Goal: Task Accomplishment & Management: Manage account settings

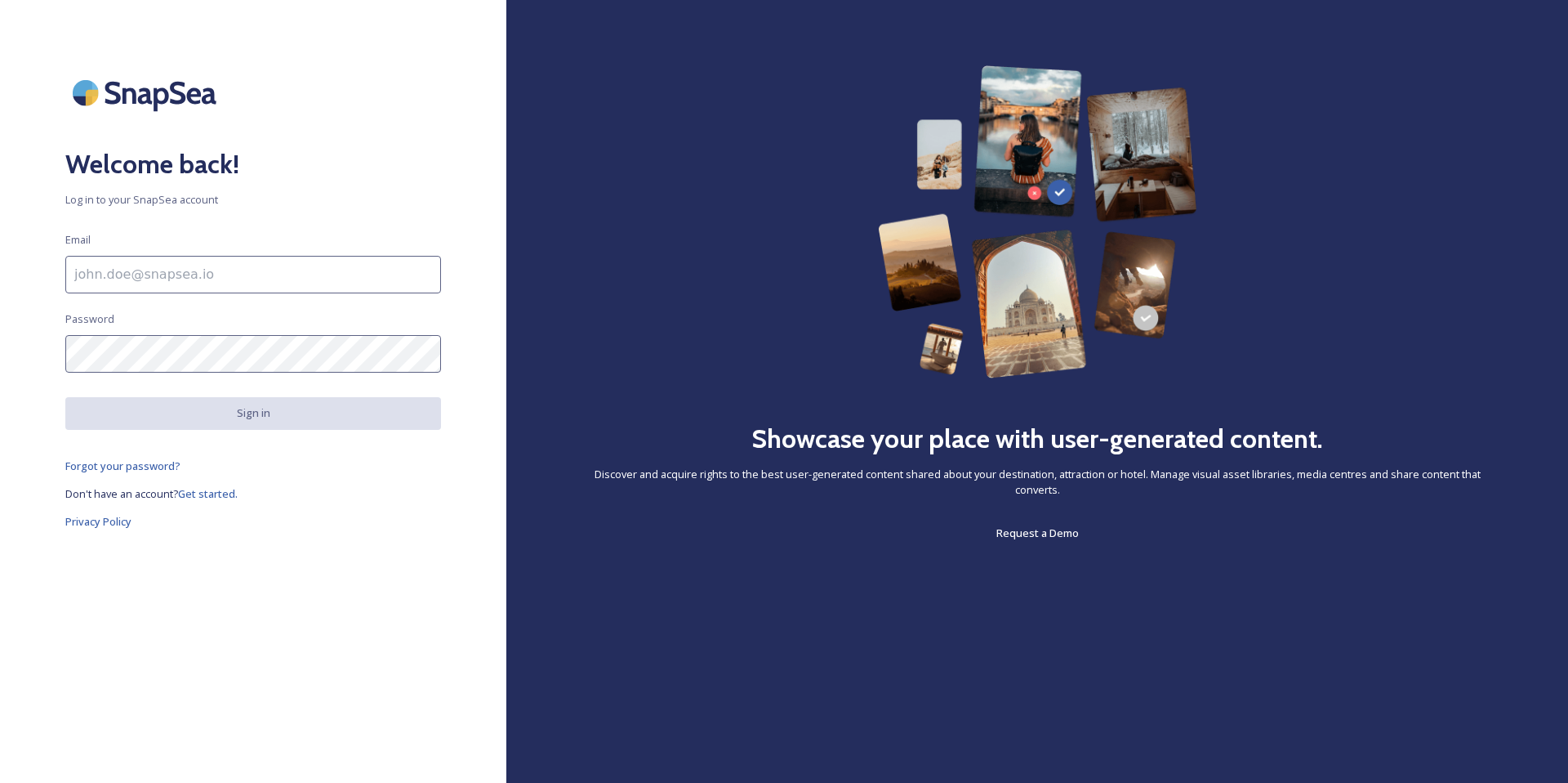
click at [289, 259] on input at bounding box center [253, 274] width 375 height 37
type input "[PERSON_NAME][EMAIL_ADDRESS][DOMAIN_NAME]"
click at [495, 305] on div "Welcome back! Log in to your SnapSea account Email tori@willamettevalley.org Pa…" at bounding box center [253, 392] width 506 height 652
click at [177, 645] on div "Welcome back! Log in to your SnapSea account Email tori@willamettevalley.org Pa…" at bounding box center [253, 392] width 506 height 652
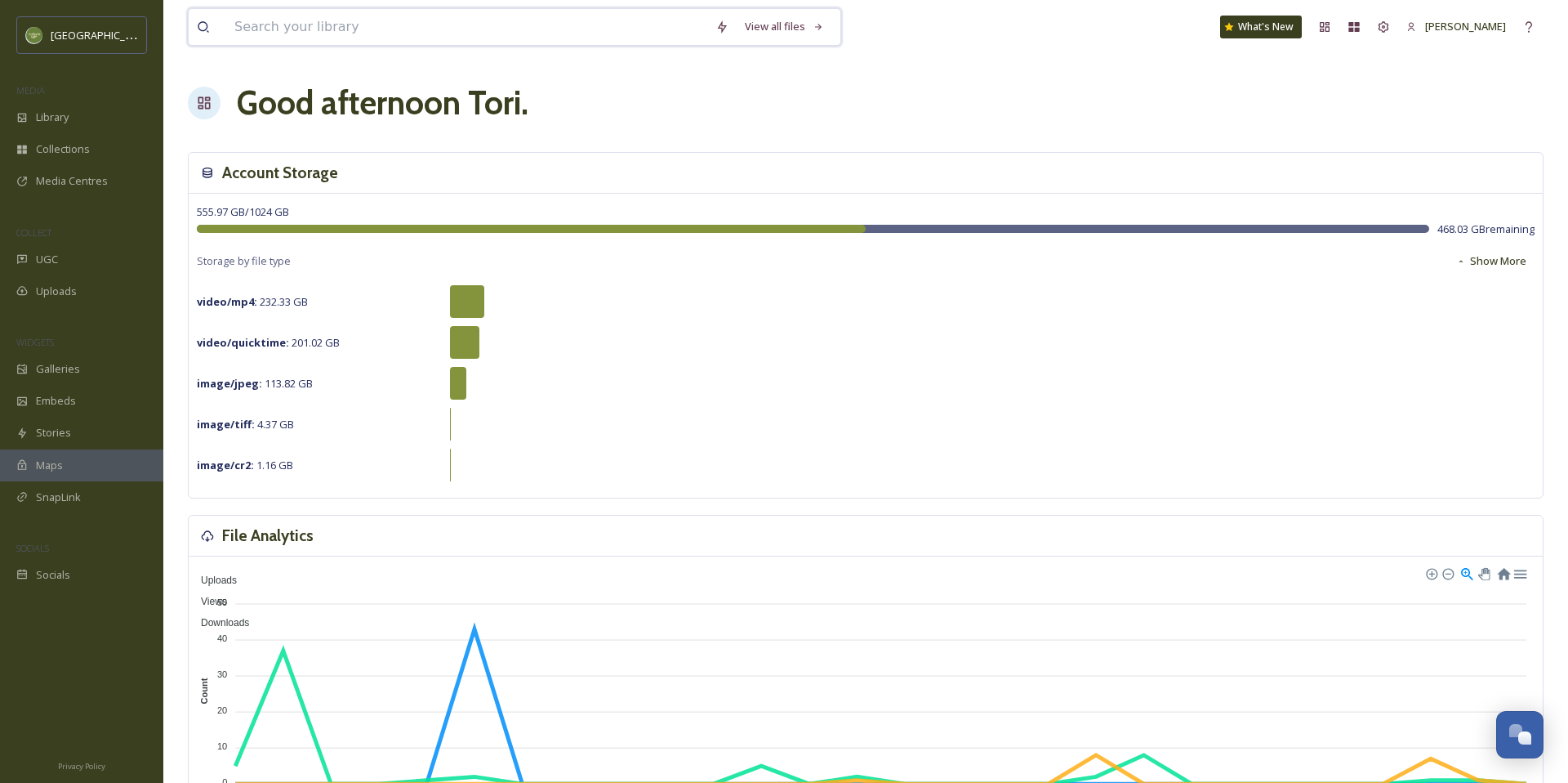
click at [448, 32] on input at bounding box center [467, 27] width 481 height 36
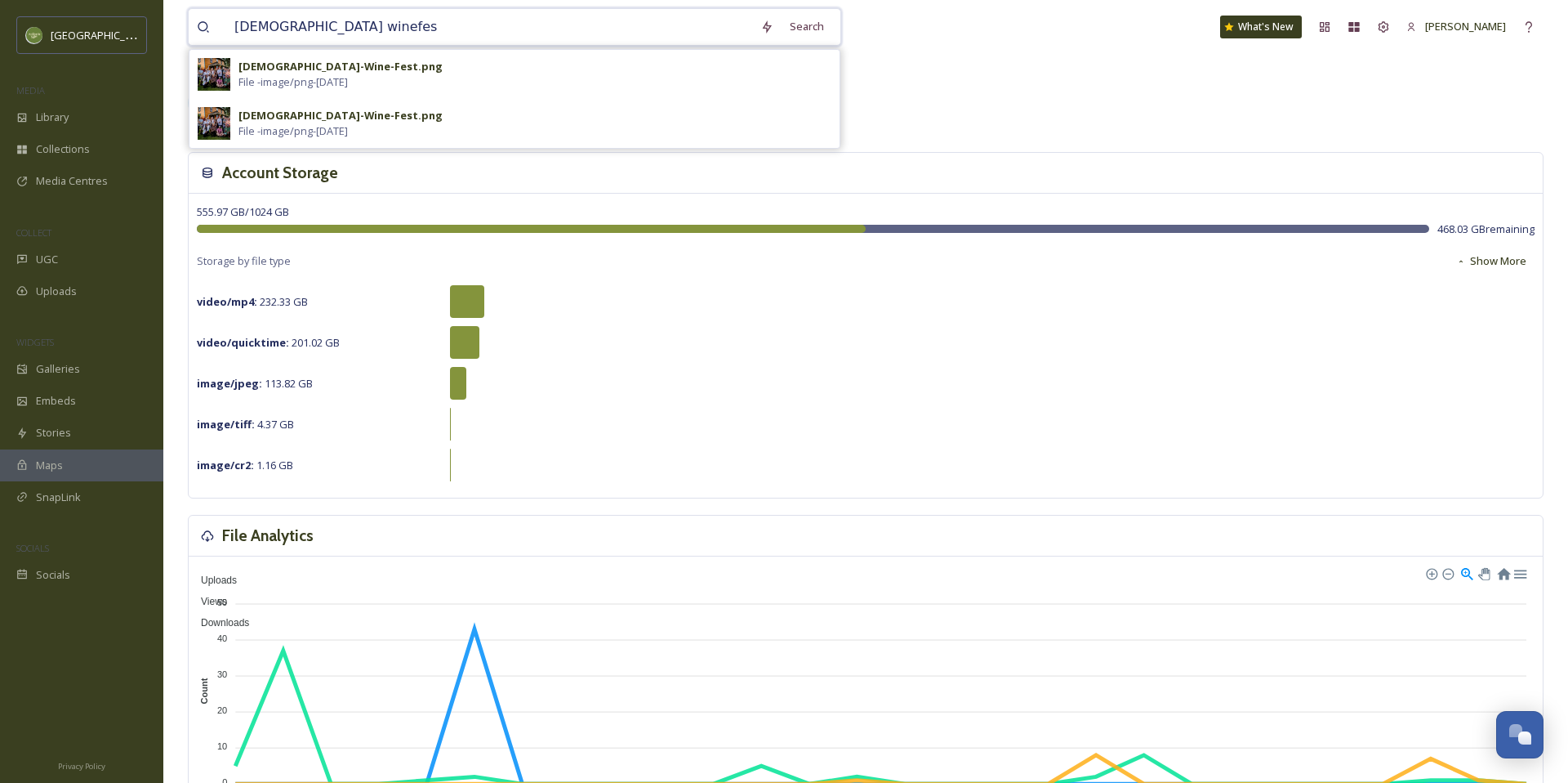
type input "[DEMOGRAPHIC_DATA] winefest"
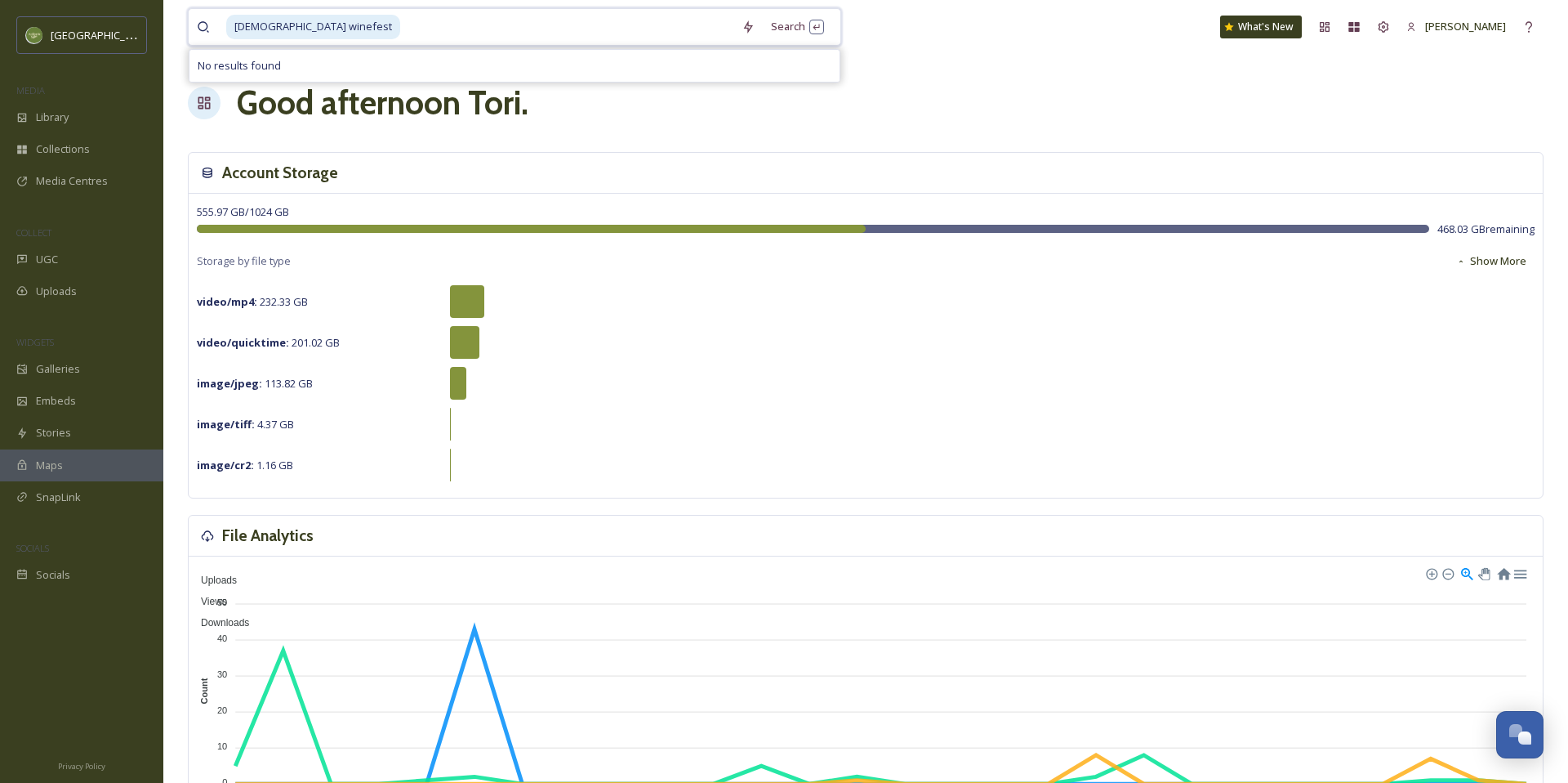
drag, startPoint x: 324, startPoint y: 24, endPoint x: 212, endPoint y: 23, distance: 112.0
click at [211, 22] on div "[DEMOGRAPHIC_DATA] winefest" at bounding box center [464, 27] width 536 height 36
click at [95, 110] on div "Library" at bounding box center [81, 117] width 163 height 32
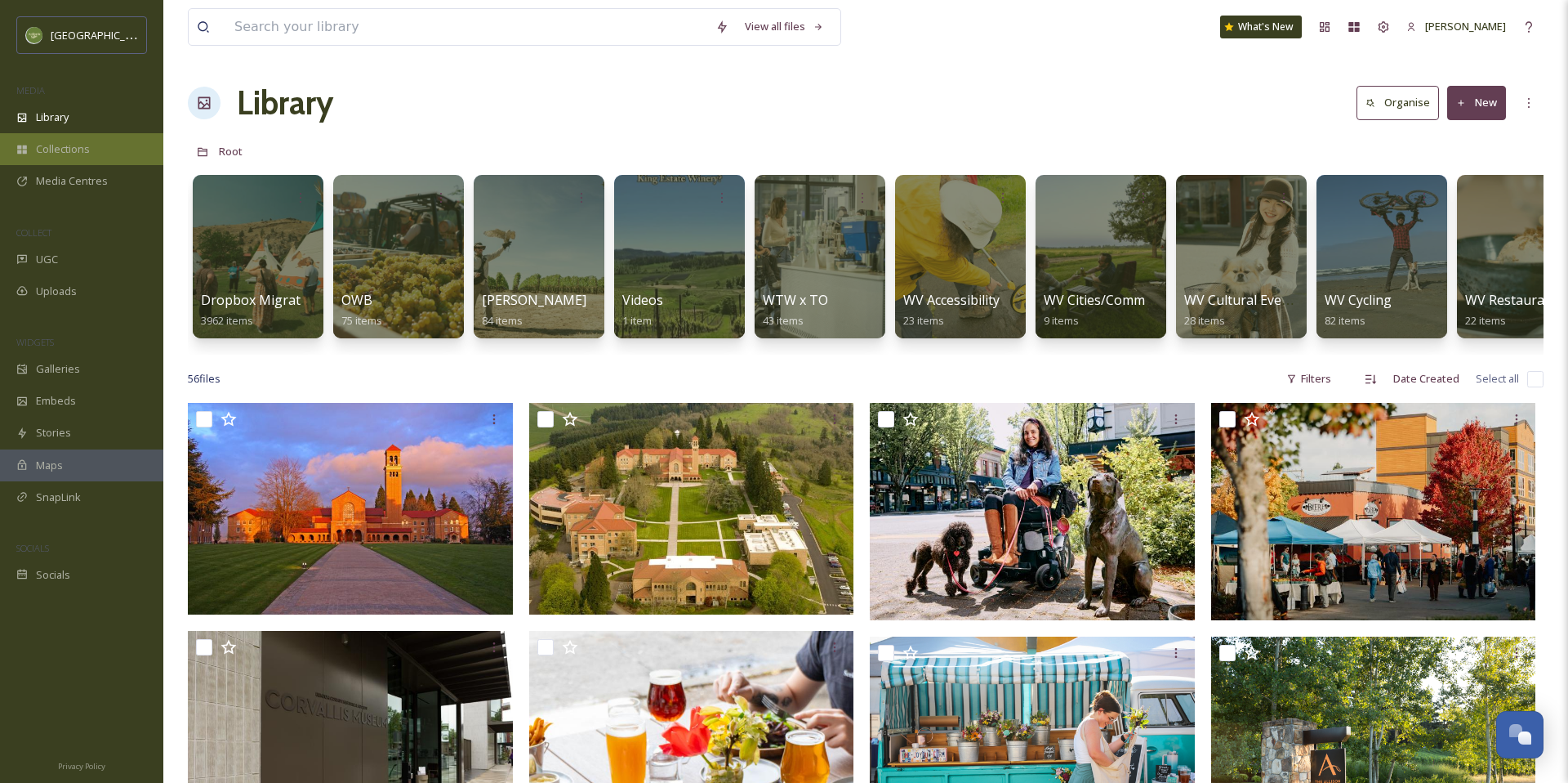
click at [87, 147] on span "Collections" at bounding box center [63, 149] width 54 height 16
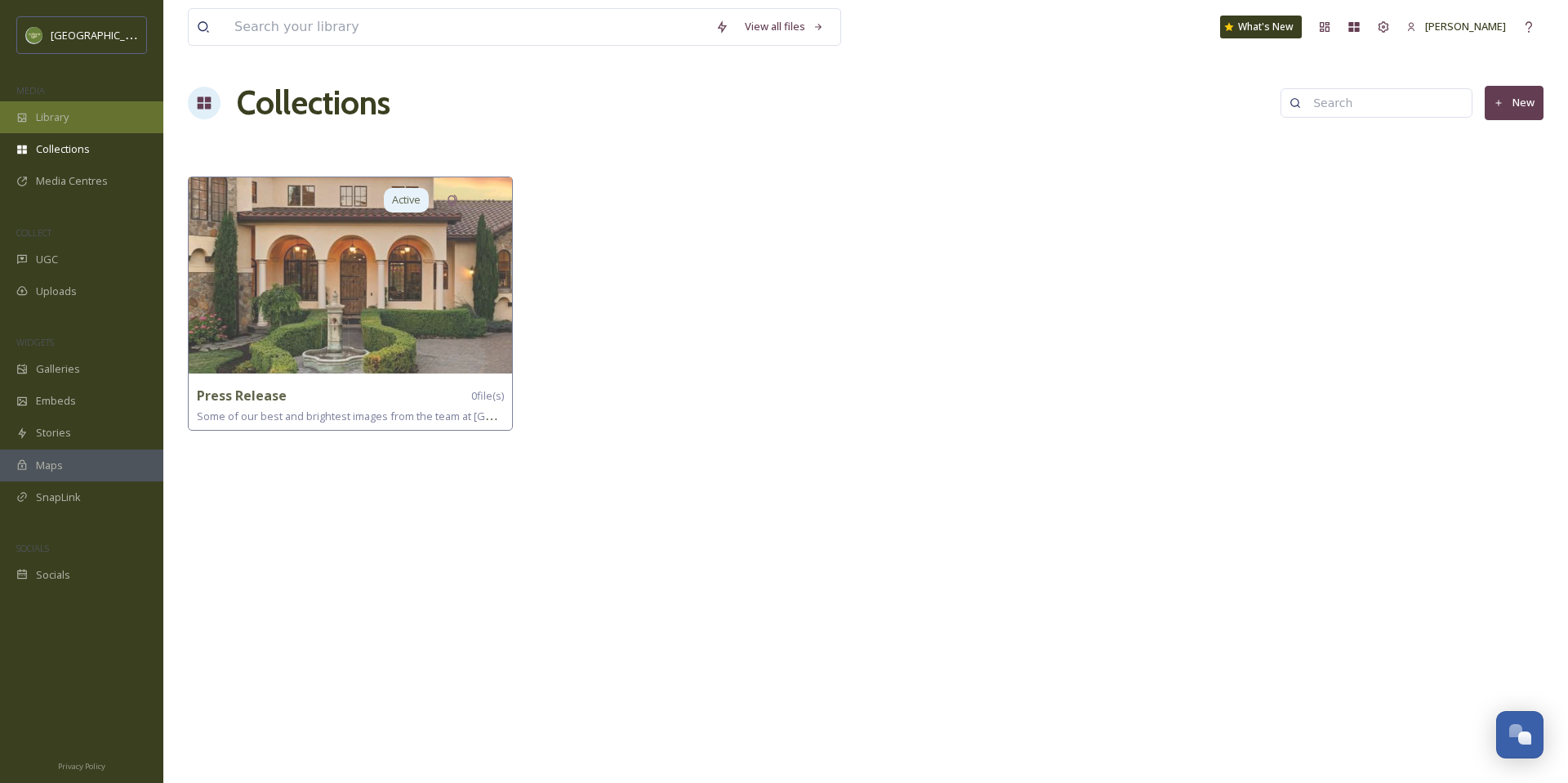
click at [90, 118] on div "Library" at bounding box center [81, 117] width 163 height 32
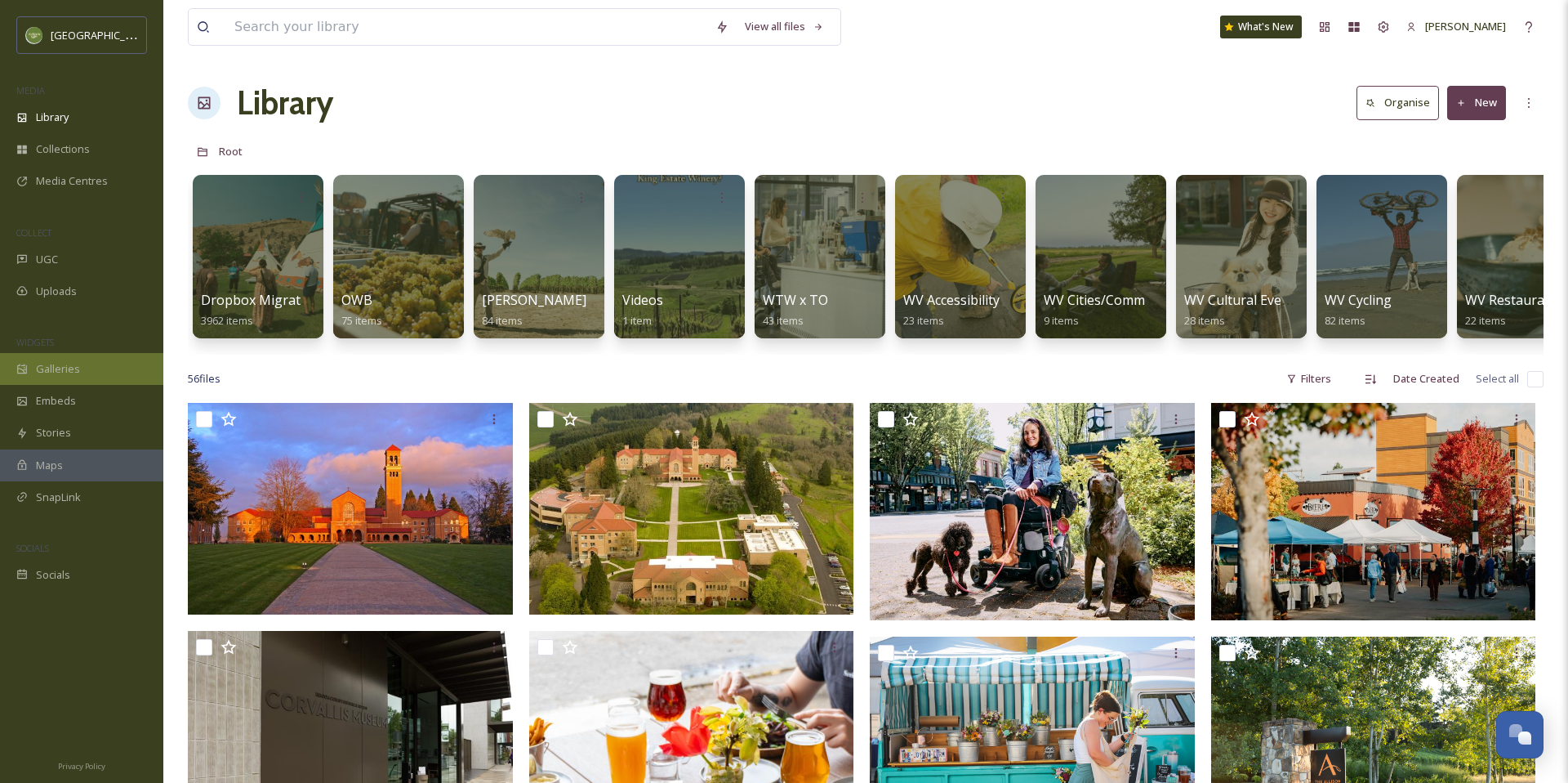
click at [85, 367] on div "Galleries" at bounding box center [81, 369] width 163 height 32
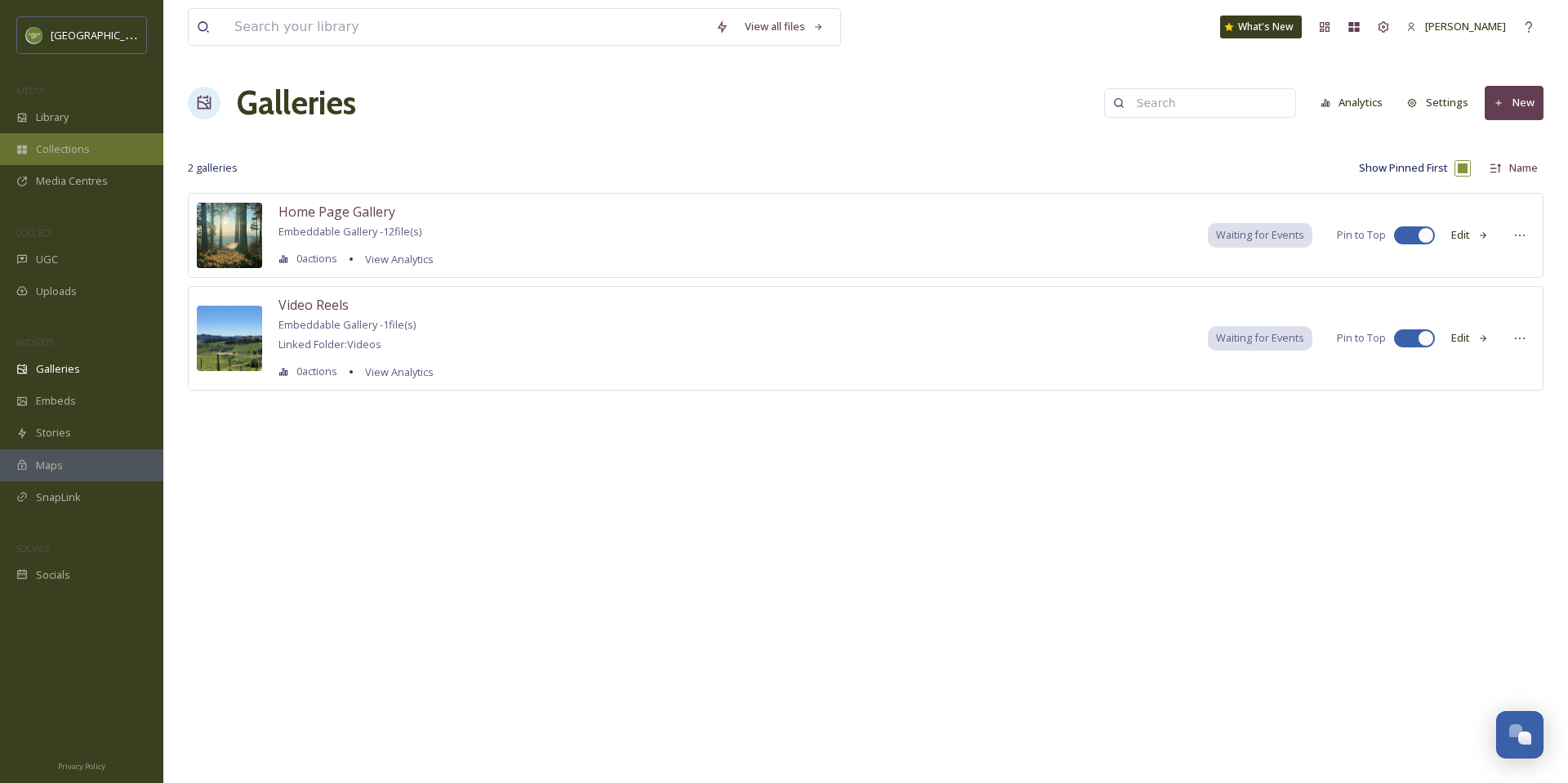
click at [86, 139] on div "Collections" at bounding box center [81, 149] width 163 height 32
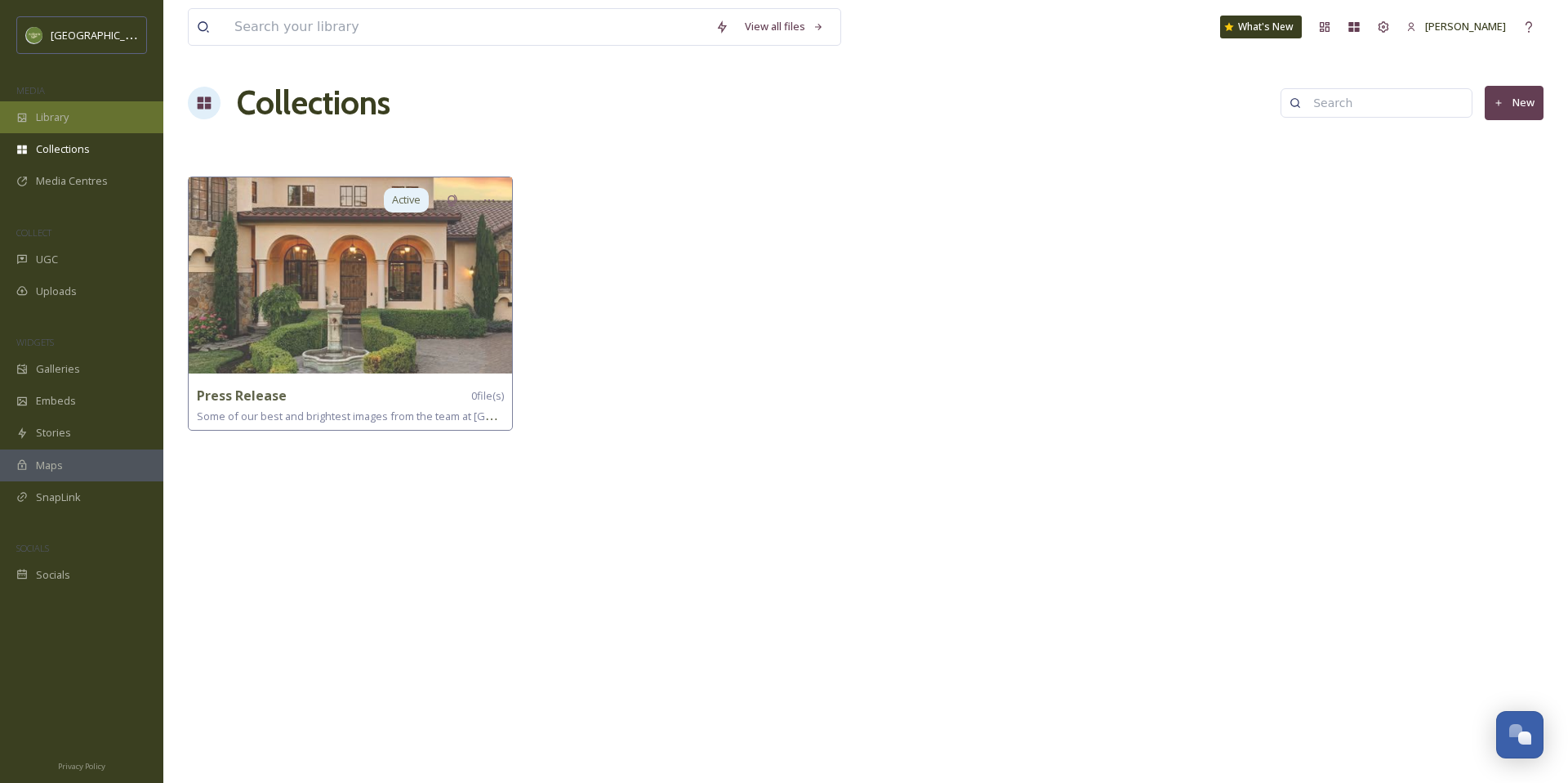
click at [80, 117] on div "Library" at bounding box center [81, 117] width 163 height 32
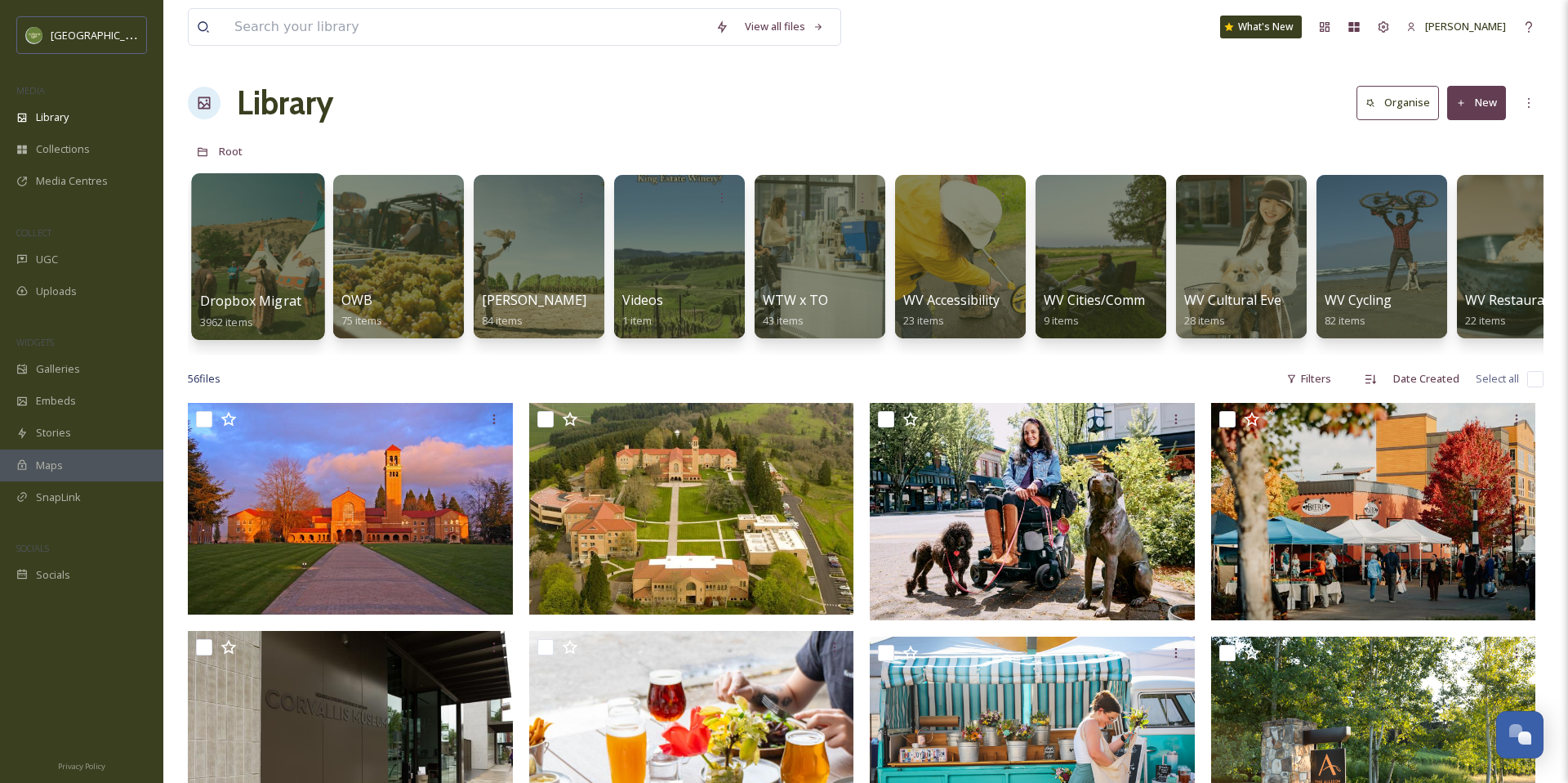
click at [254, 253] on div at bounding box center [257, 257] width 133 height 167
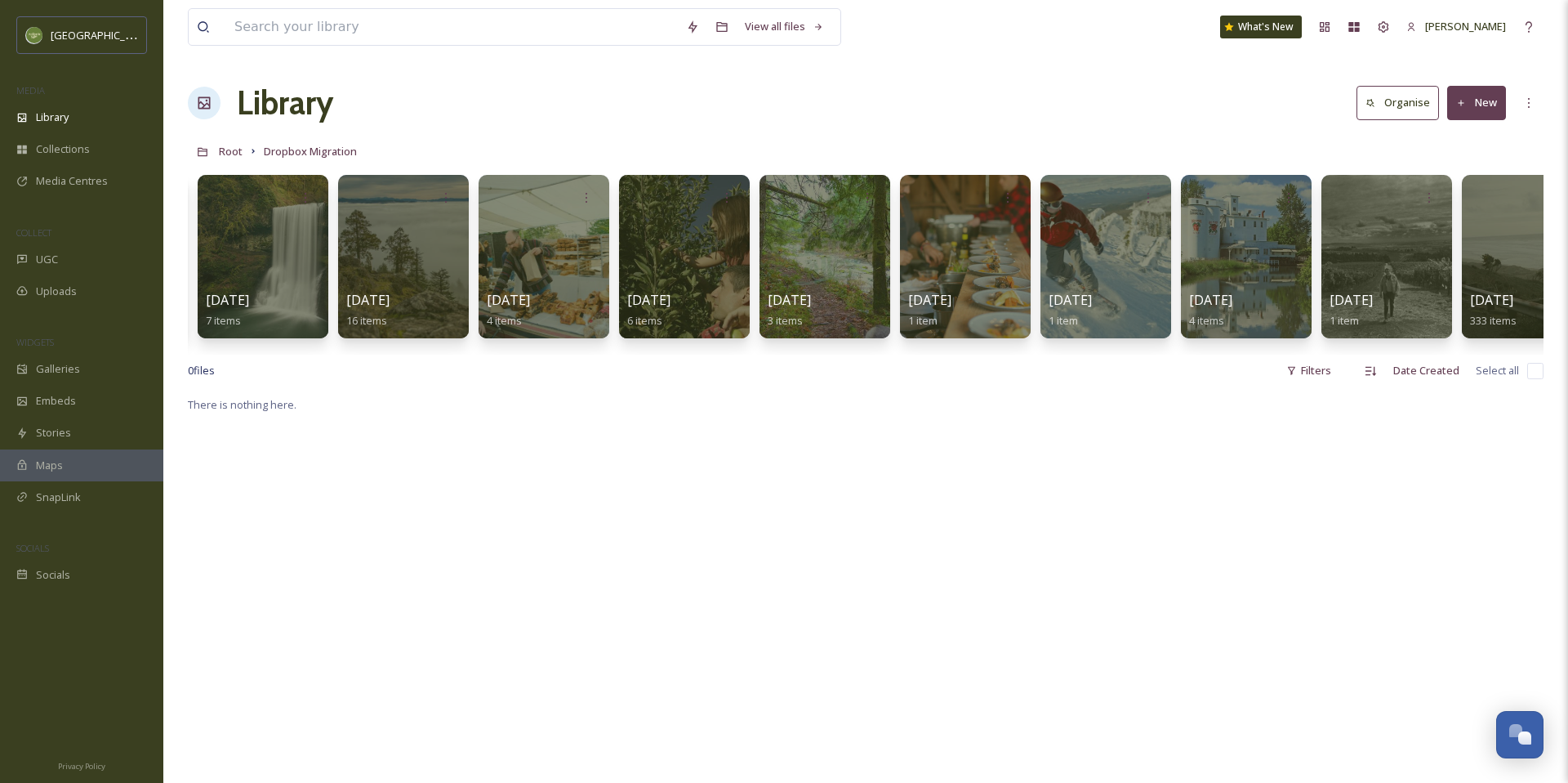
scroll to position [0, 4908]
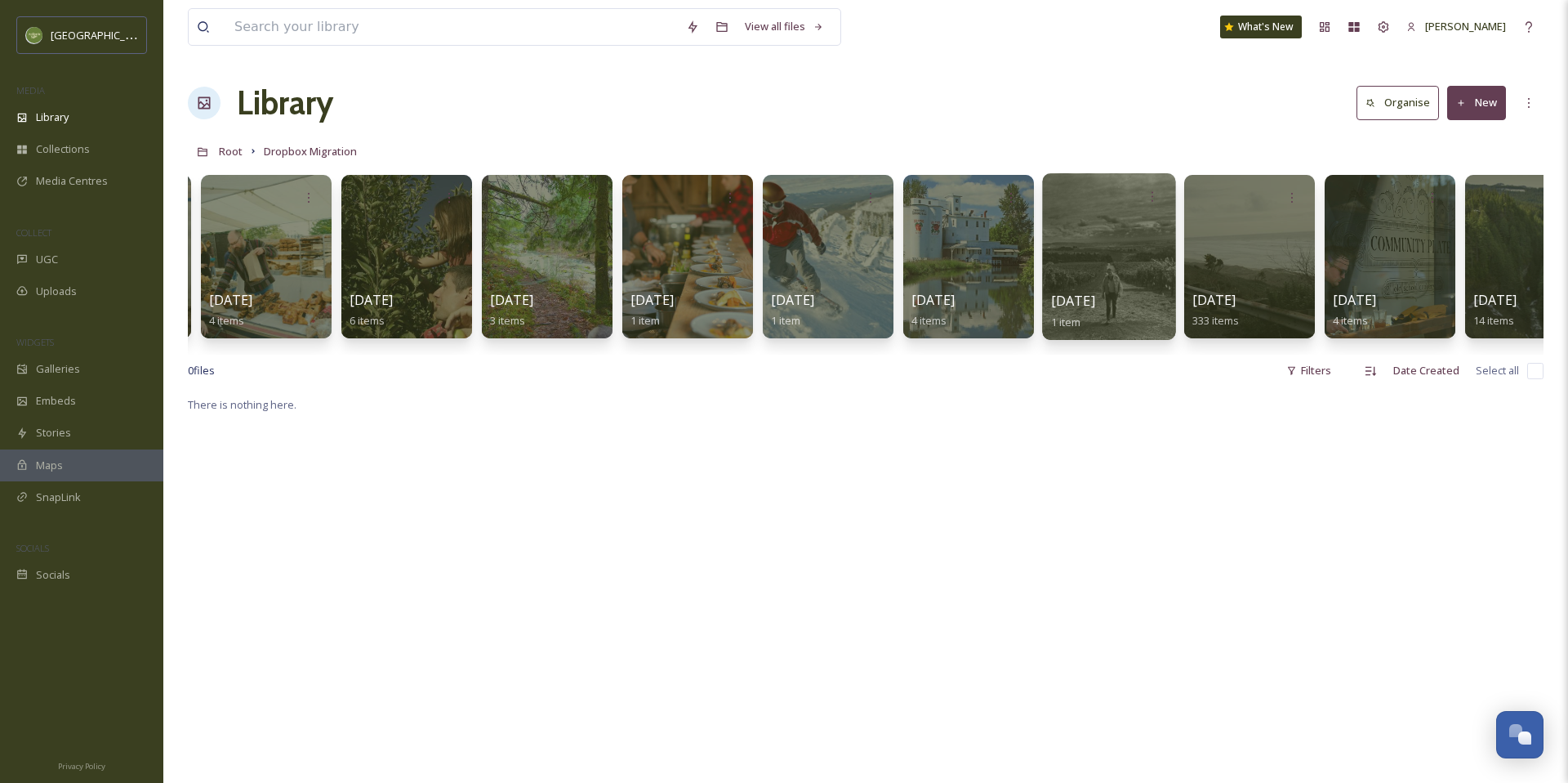
click at [1121, 236] on div at bounding box center [1108, 257] width 133 height 167
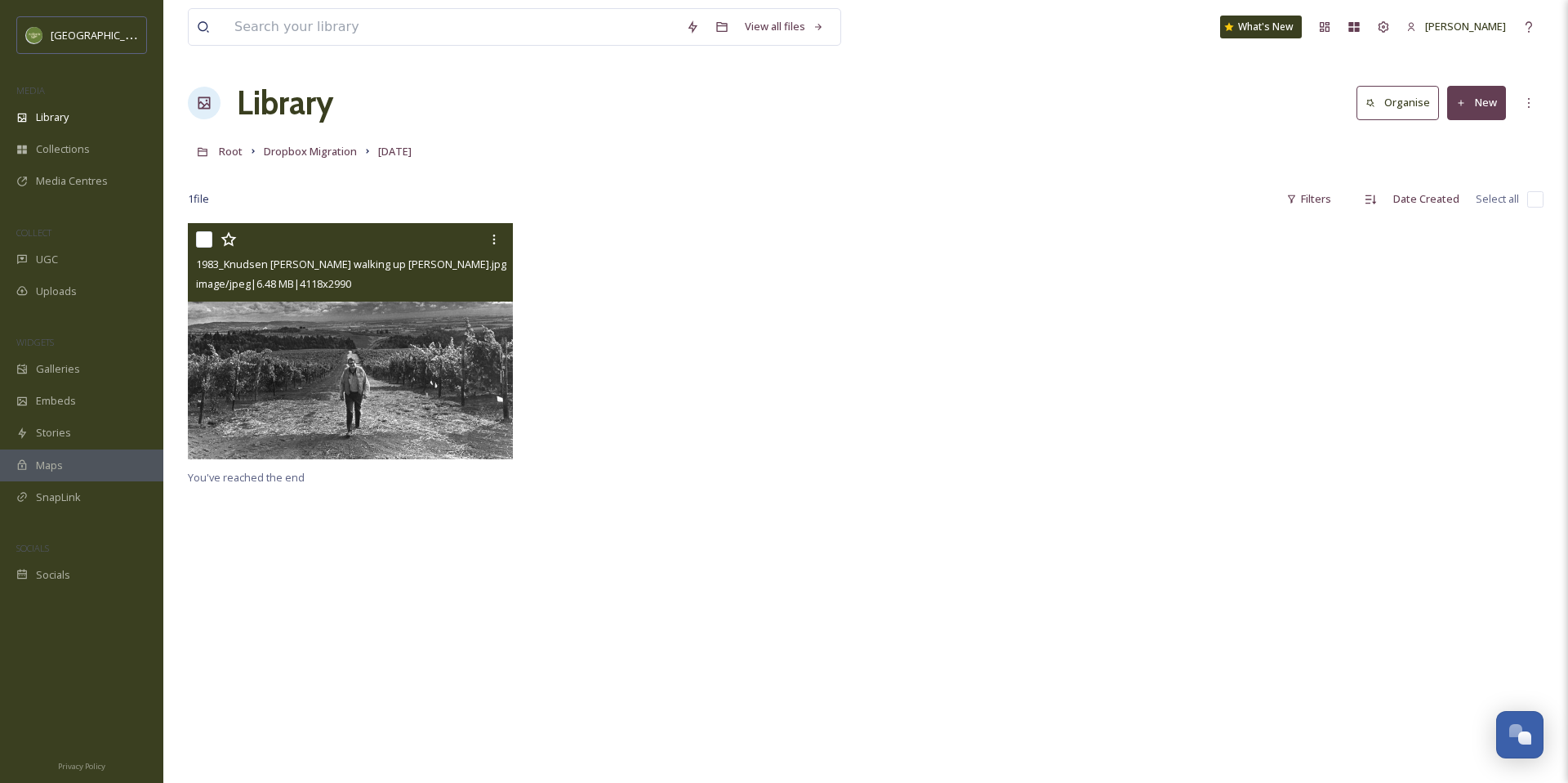
click at [321, 348] on img at bounding box center [350, 341] width 325 height 236
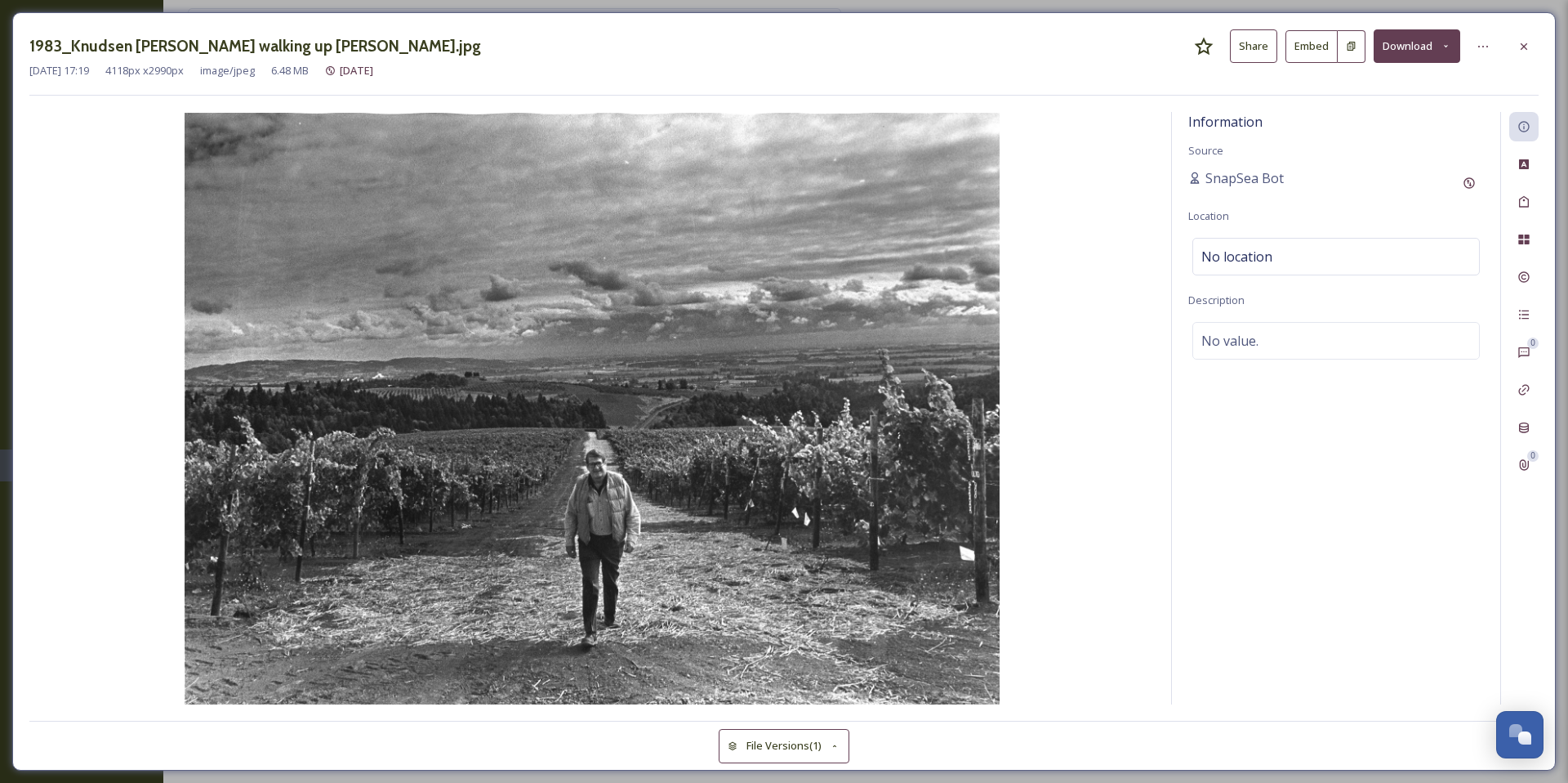
click at [1532, 44] on div at bounding box center [1523, 46] width 29 height 29
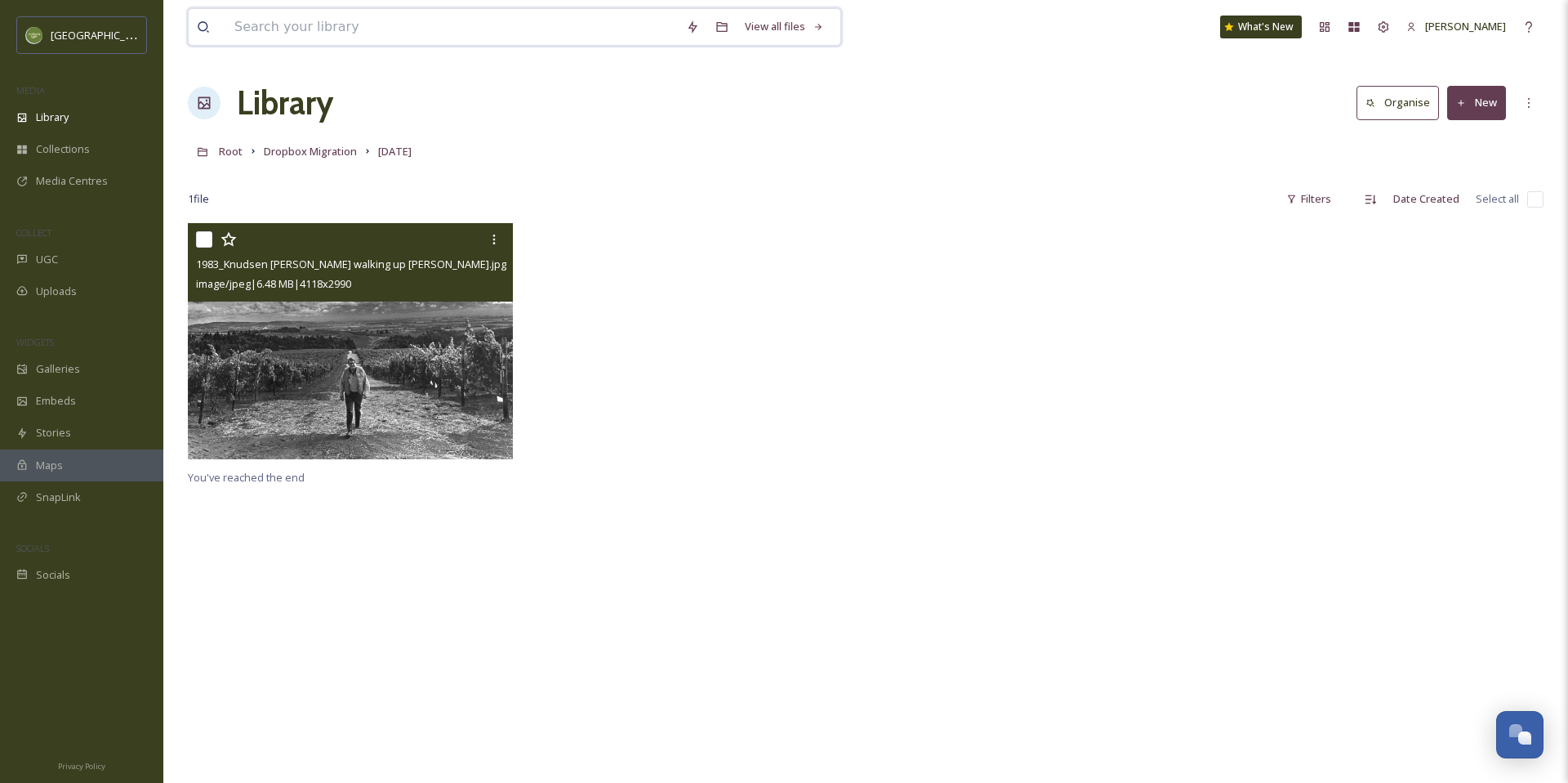
click at [402, 19] on input at bounding box center [452, 27] width 451 height 36
type input "[DEMOGRAPHIC_DATA]"
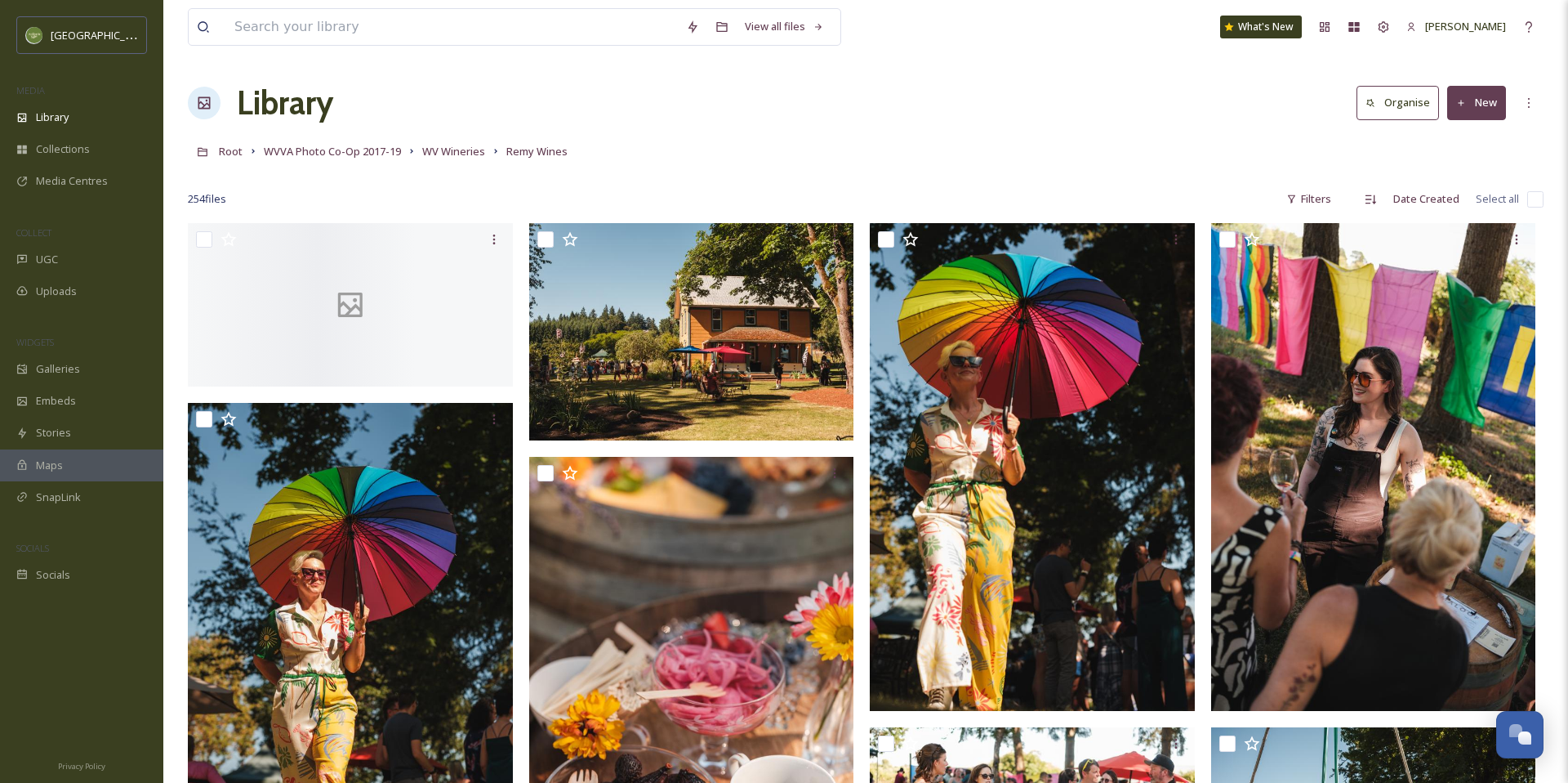
click at [1536, 203] on input "checkbox" at bounding box center [1534, 199] width 16 height 16
click at [1532, 196] on input "checkbox" at bounding box center [1534, 199] width 16 height 16
checkbox input "true"
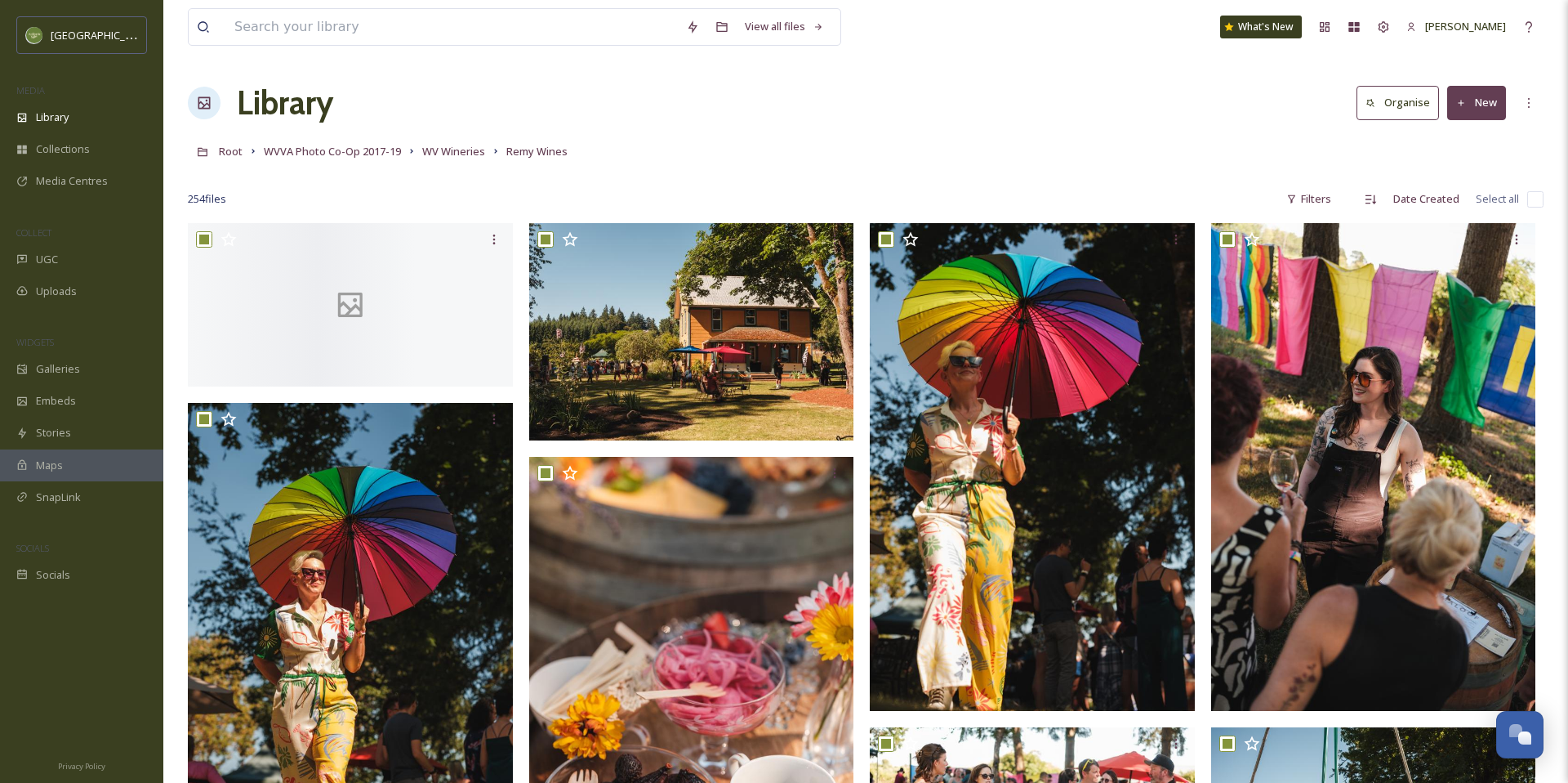
checkbox input "true"
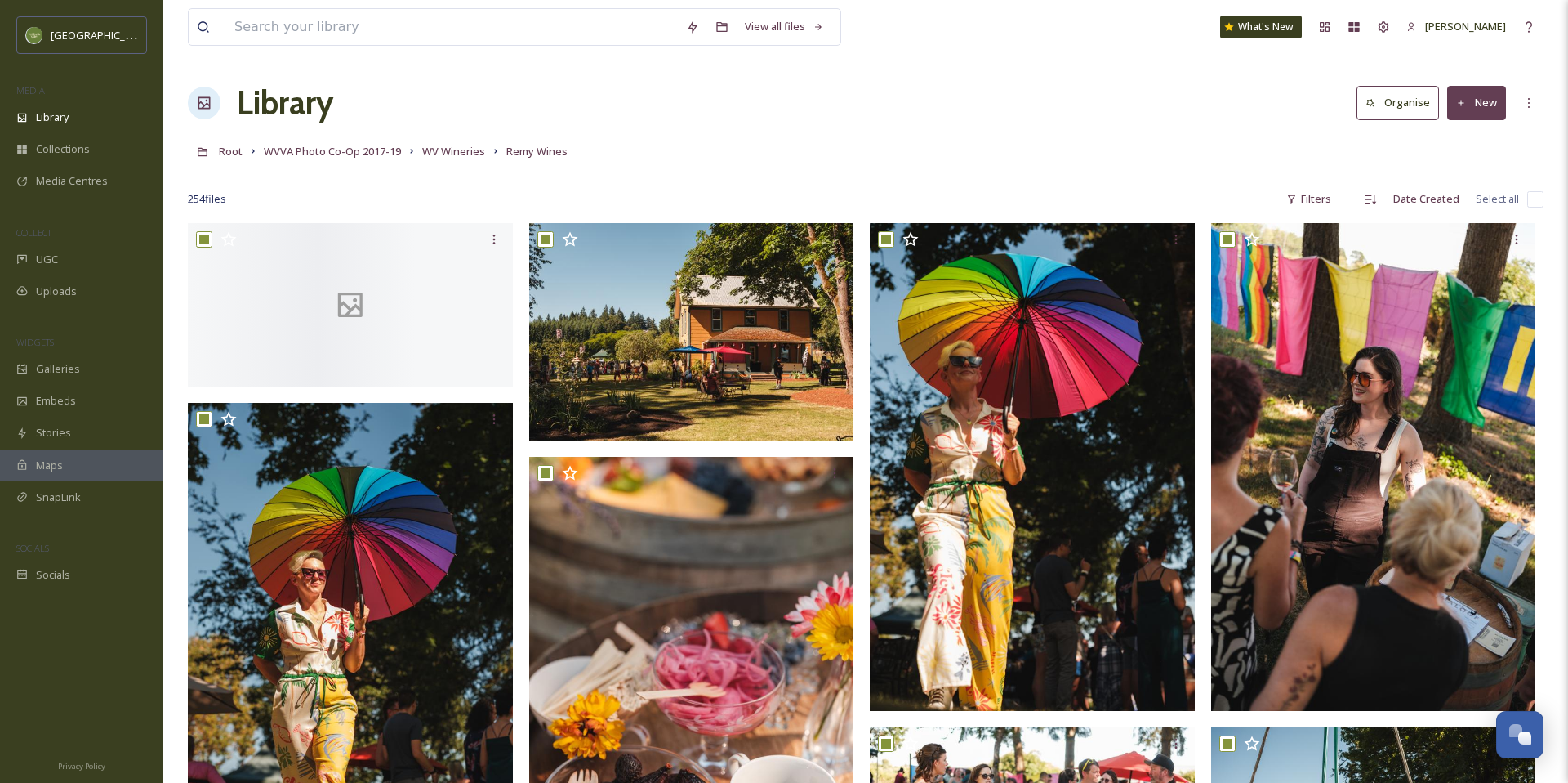
checkbox input "true"
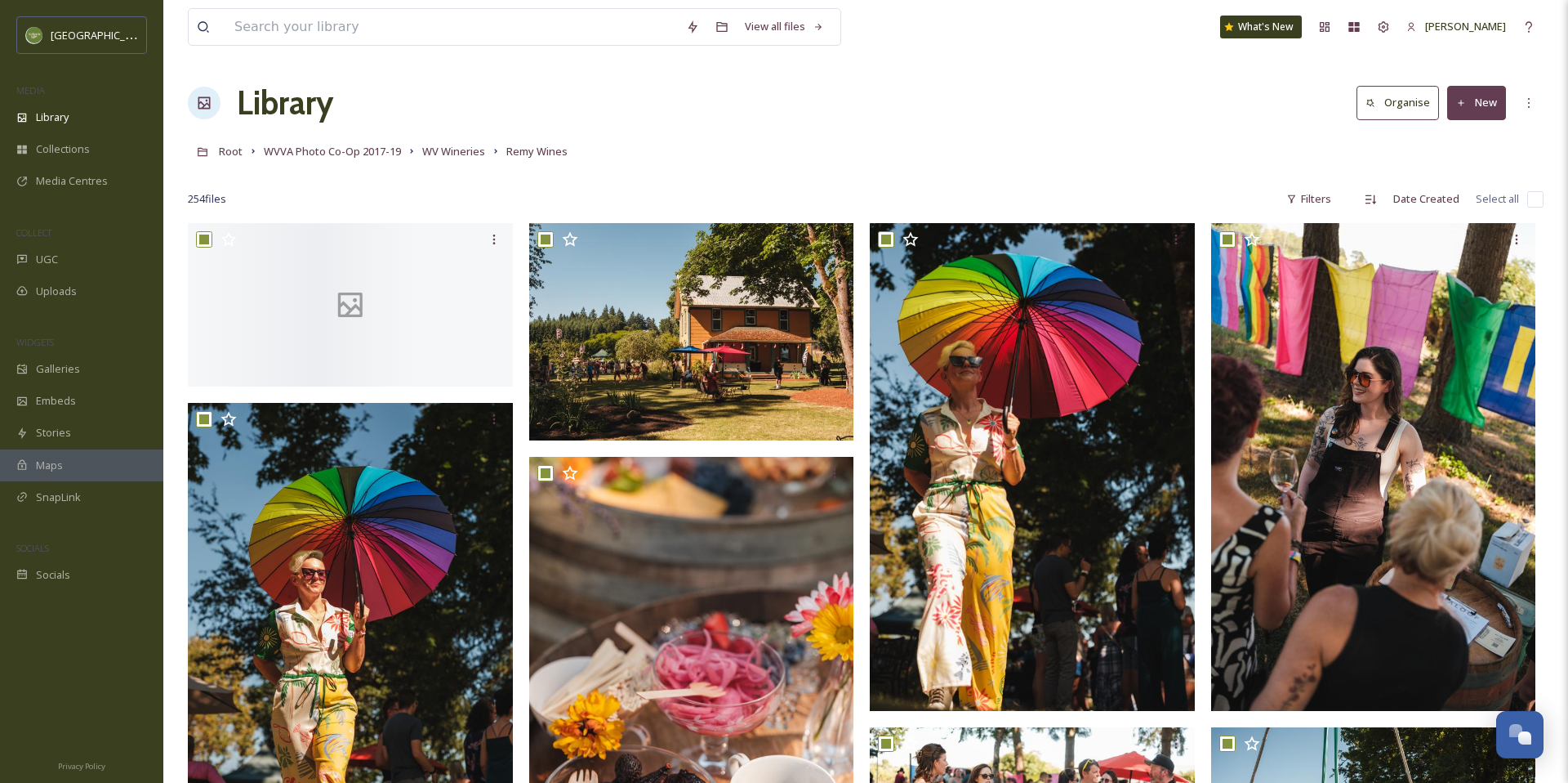
checkbox input "true"
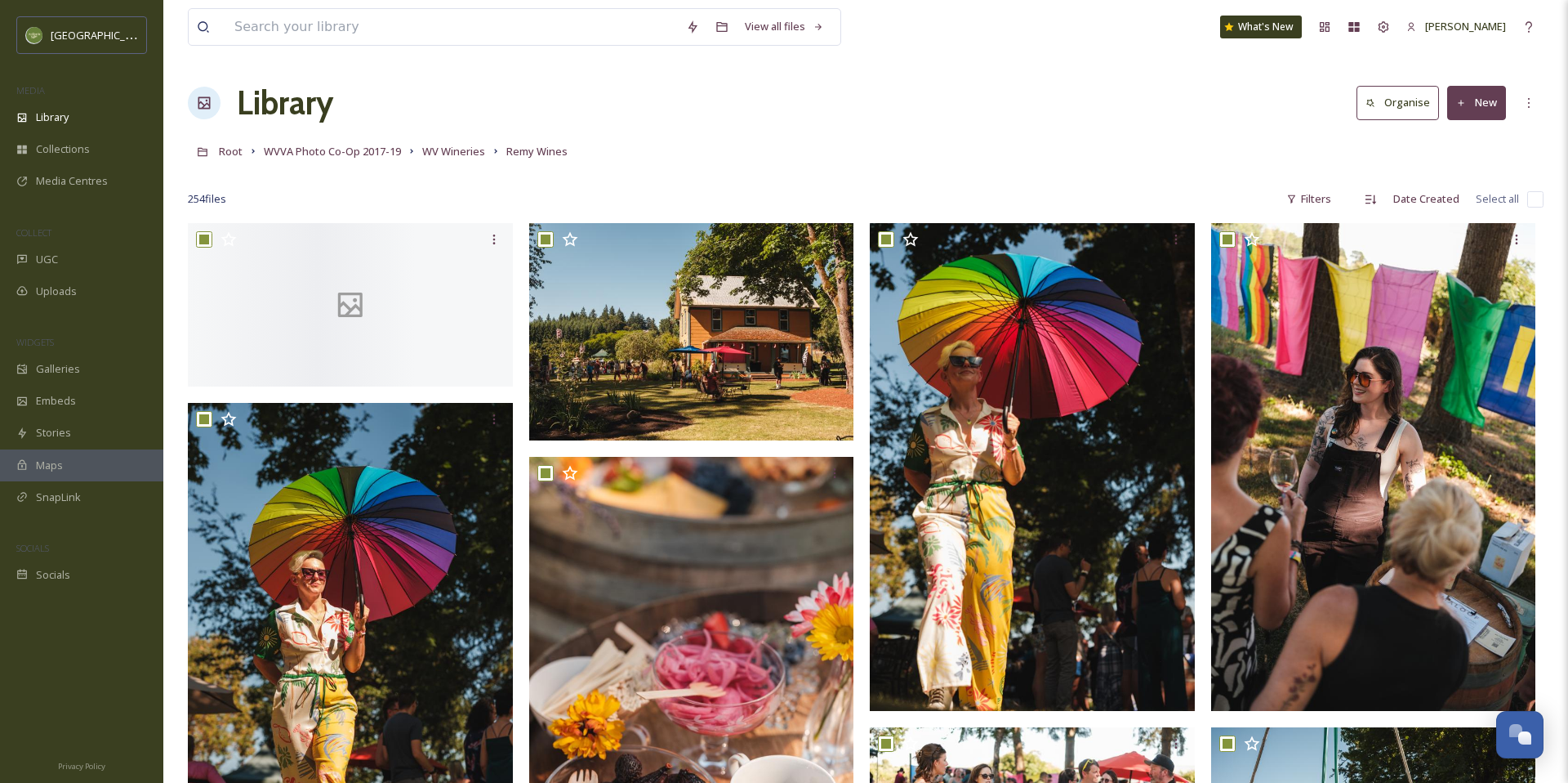
checkbox input "true"
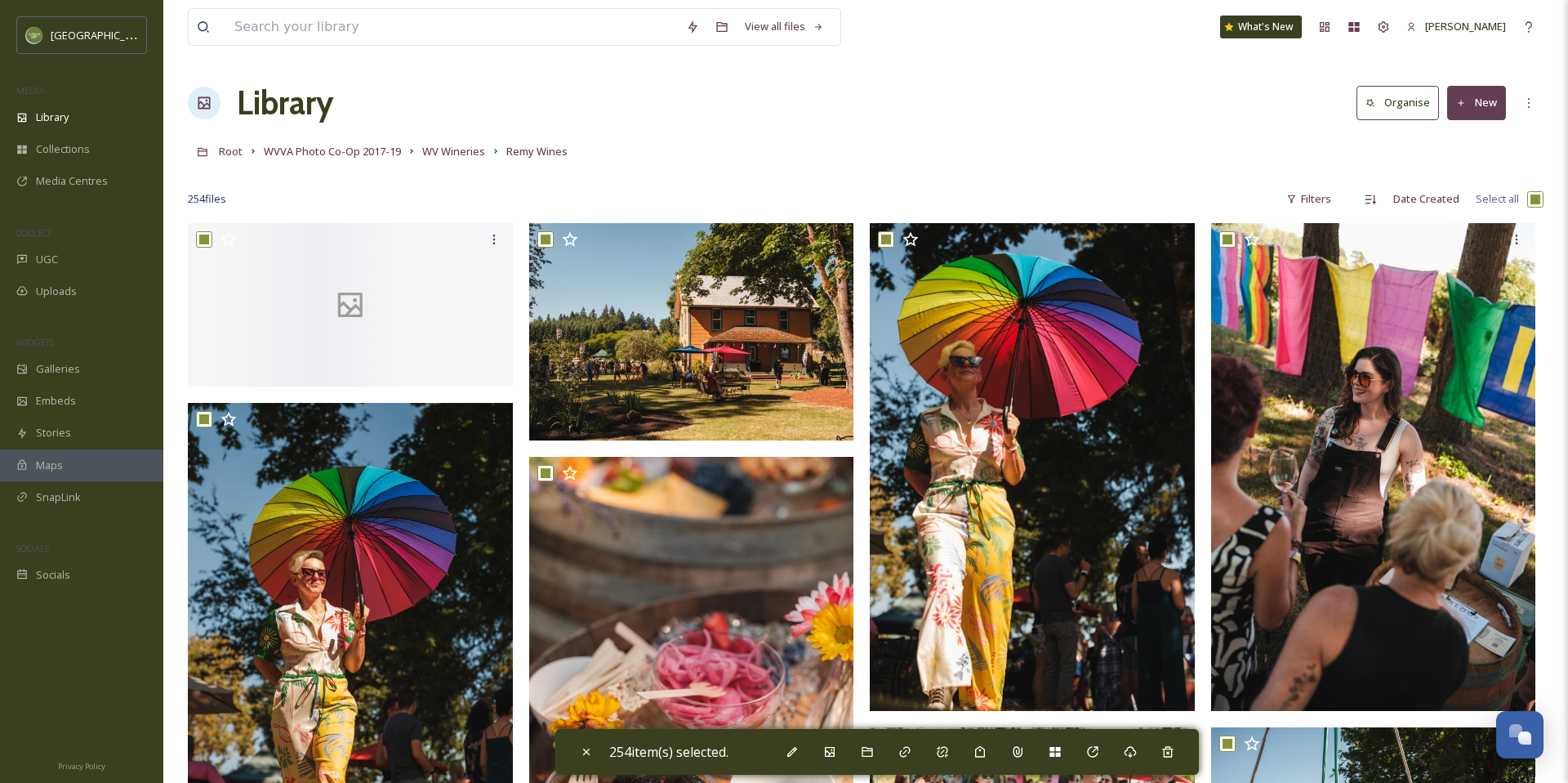
click at [1385, 100] on button "Organise" at bounding box center [1398, 103] width 82 height 34
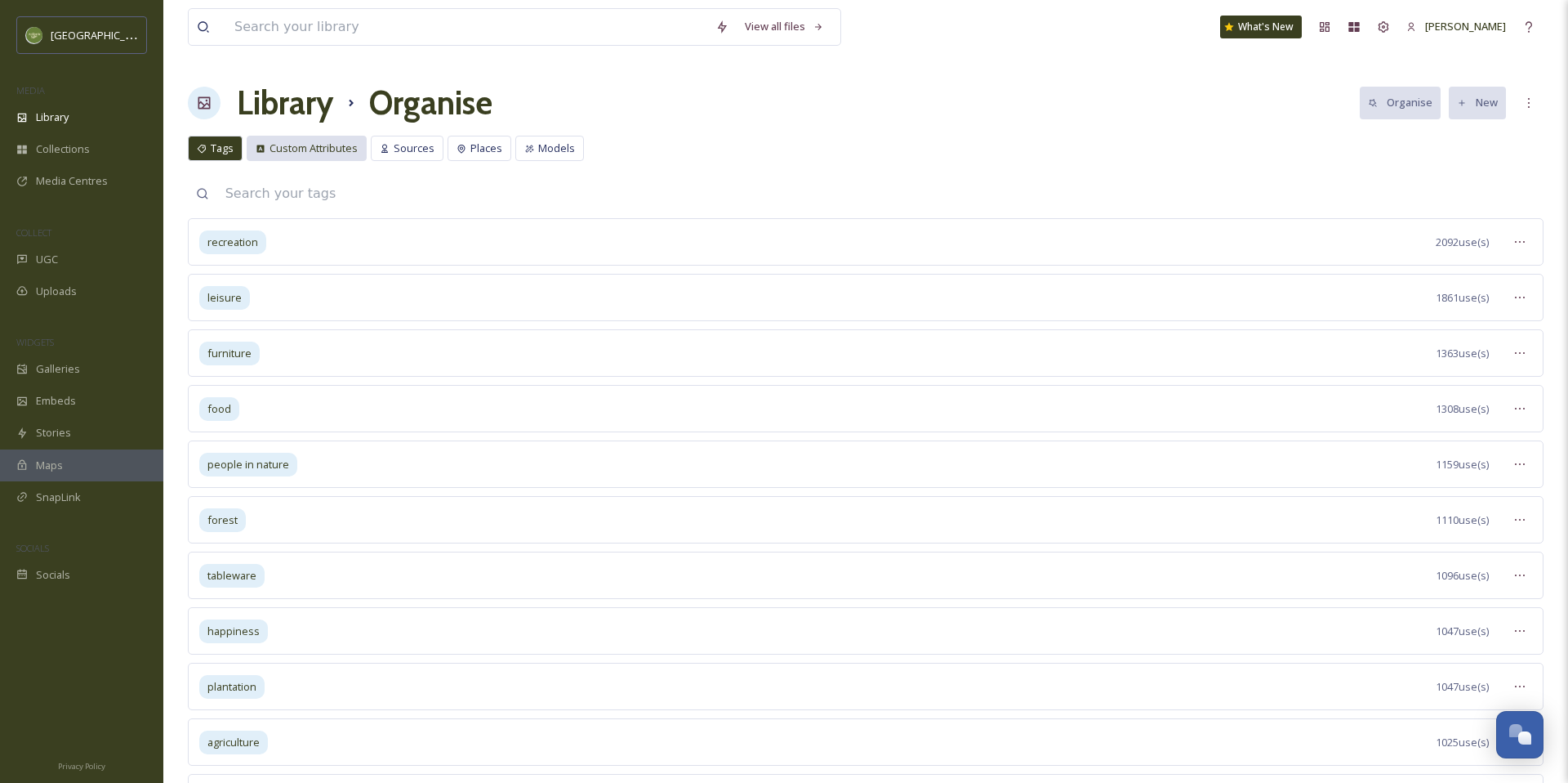
click at [306, 143] on span "Custom Attributes" at bounding box center [314, 148] width 88 height 16
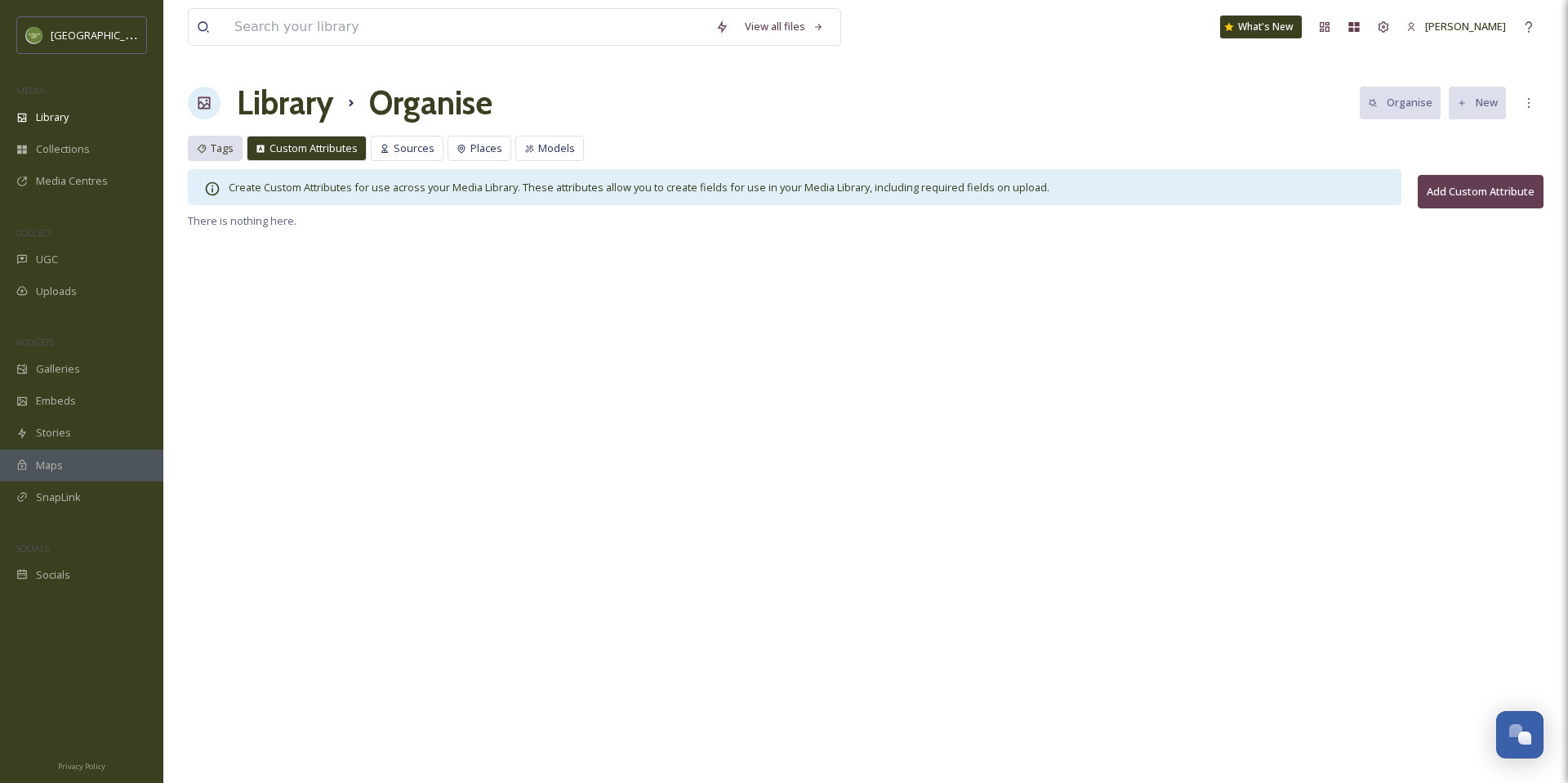
click at [211, 151] on span "Tags" at bounding box center [222, 148] width 22 height 16
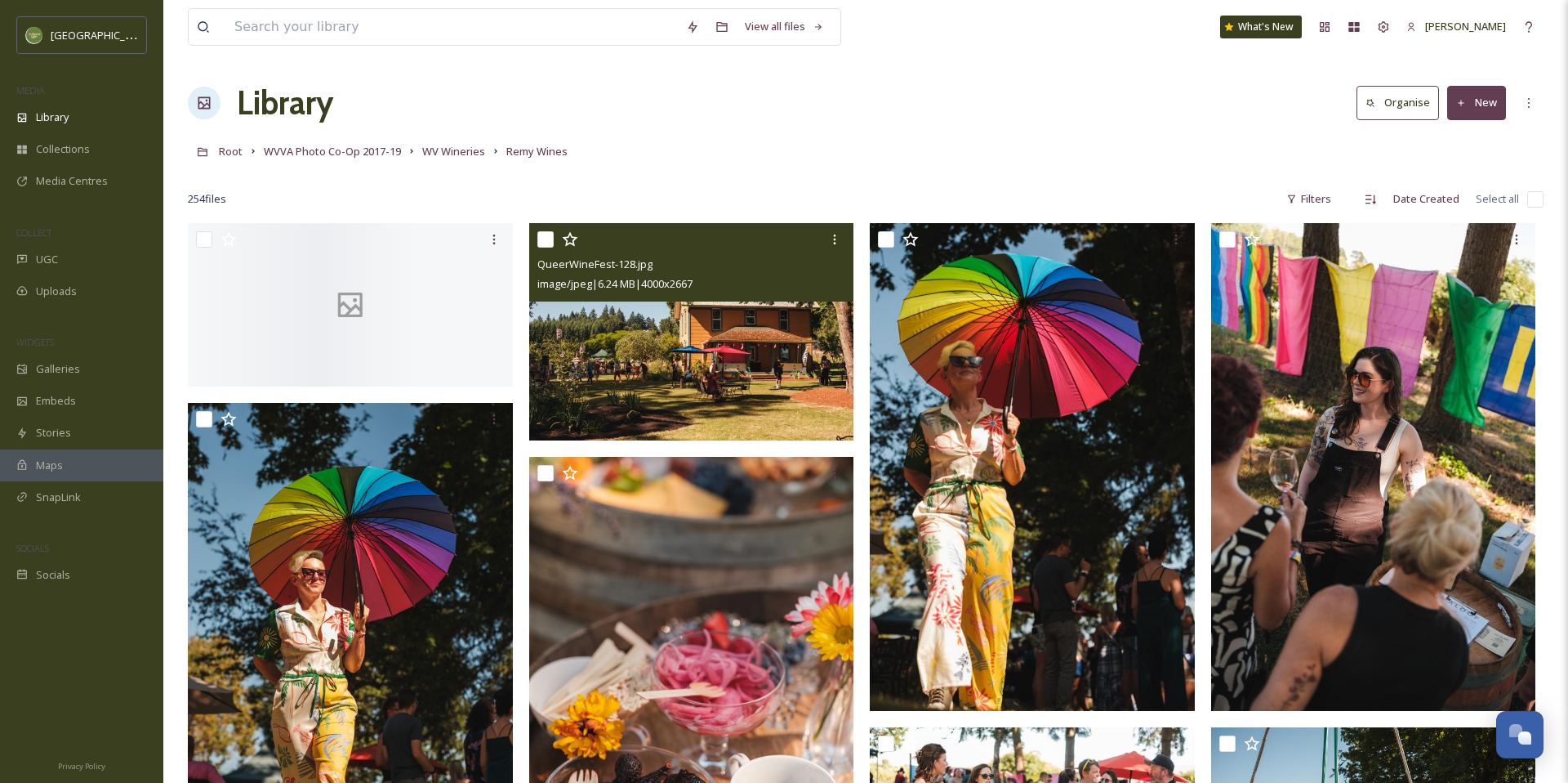
click at [716, 348] on img at bounding box center [691, 332] width 325 height 217
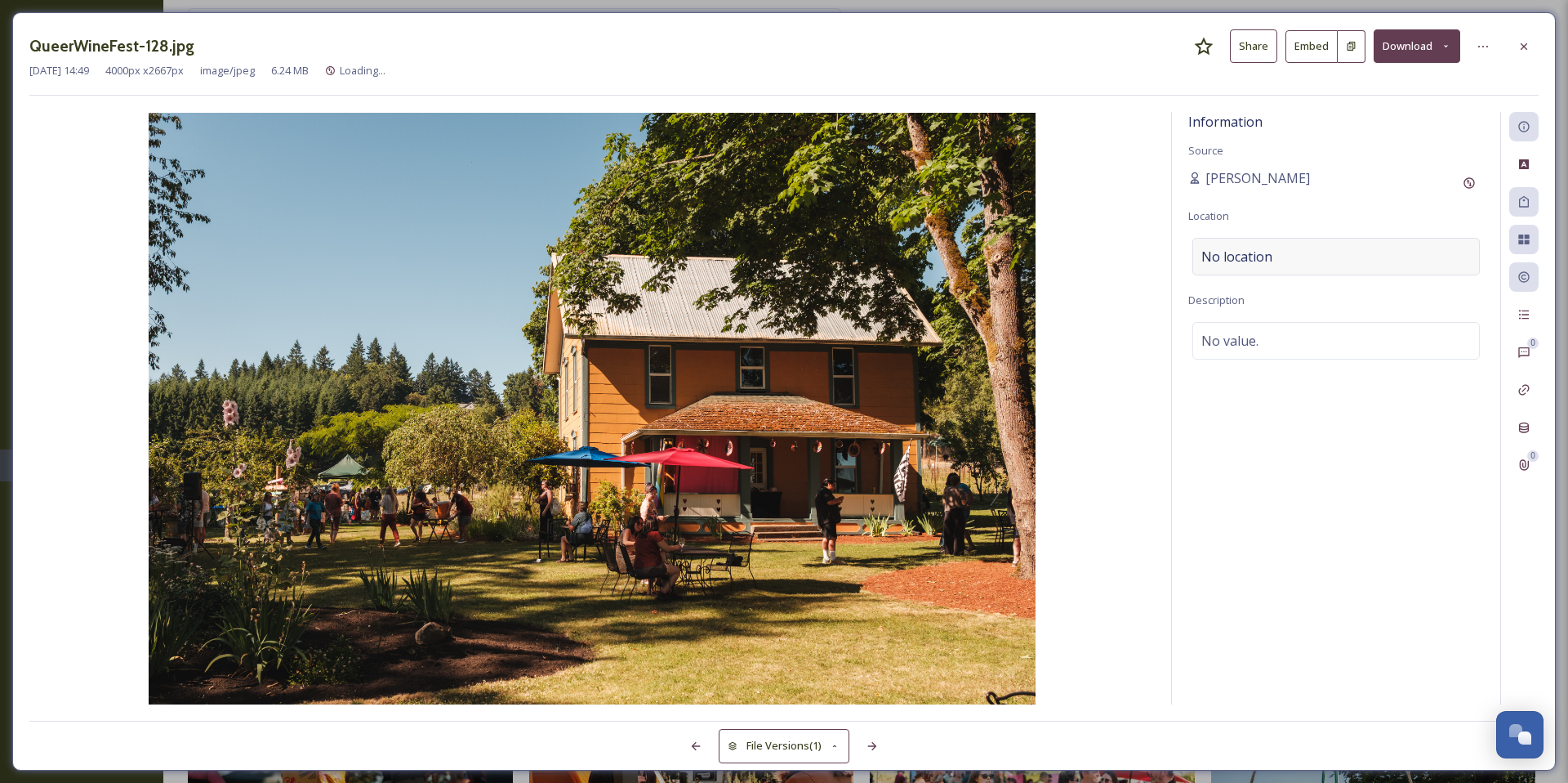
click at [1246, 257] on span "No location" at bounding box center [1237, 256] width 71 height 20
click at [1317, 343] on div "No value." at bounding box center [1336, 341] width 287 height 37
click at [1530, 46] on icon at bounding box center [1524, 47] width 13 height 13
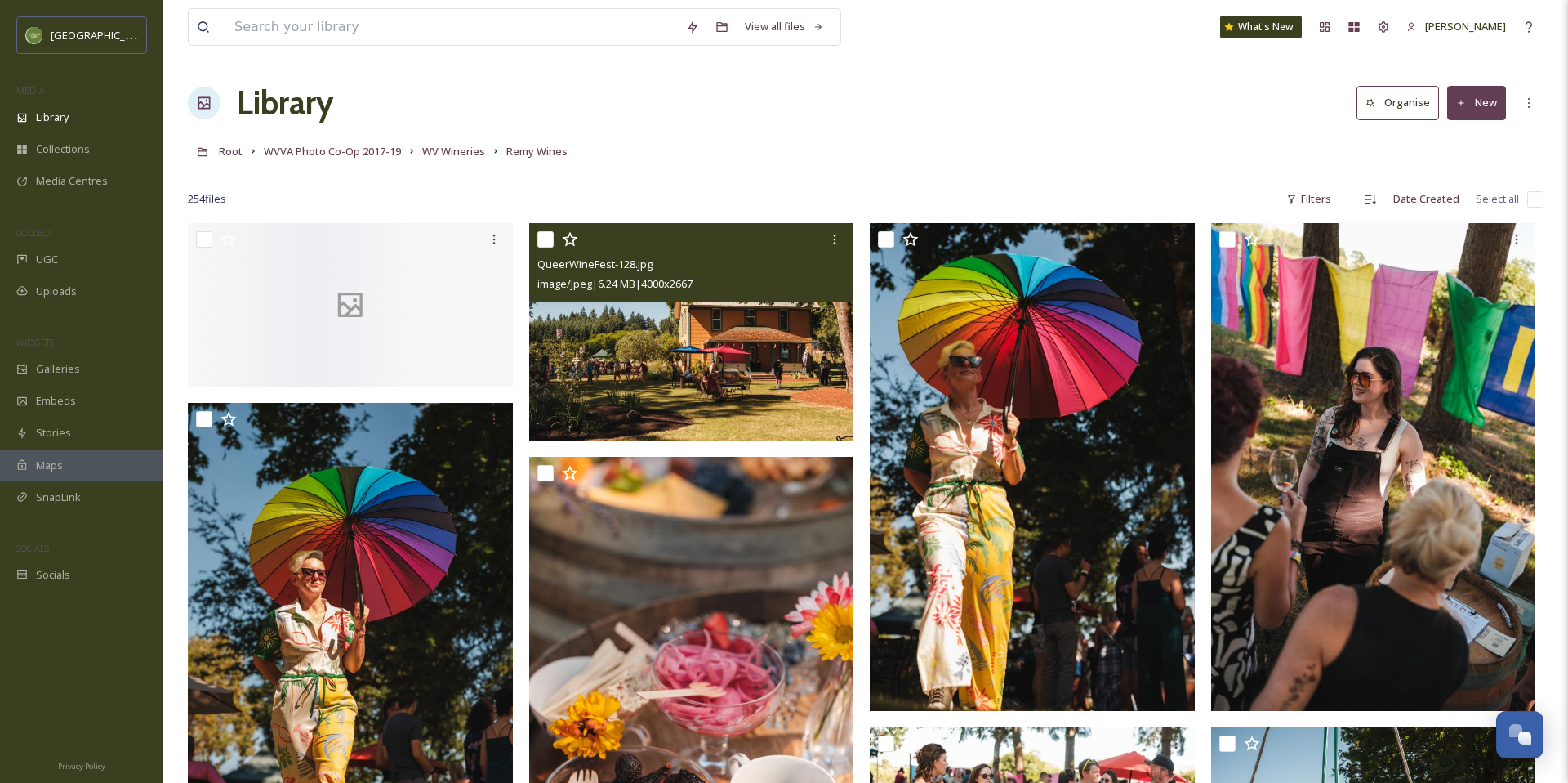
click at [1532, 200] on input "checkbox" at bounding box center [1534, 199] width 16 height 16
checkbox input "true"
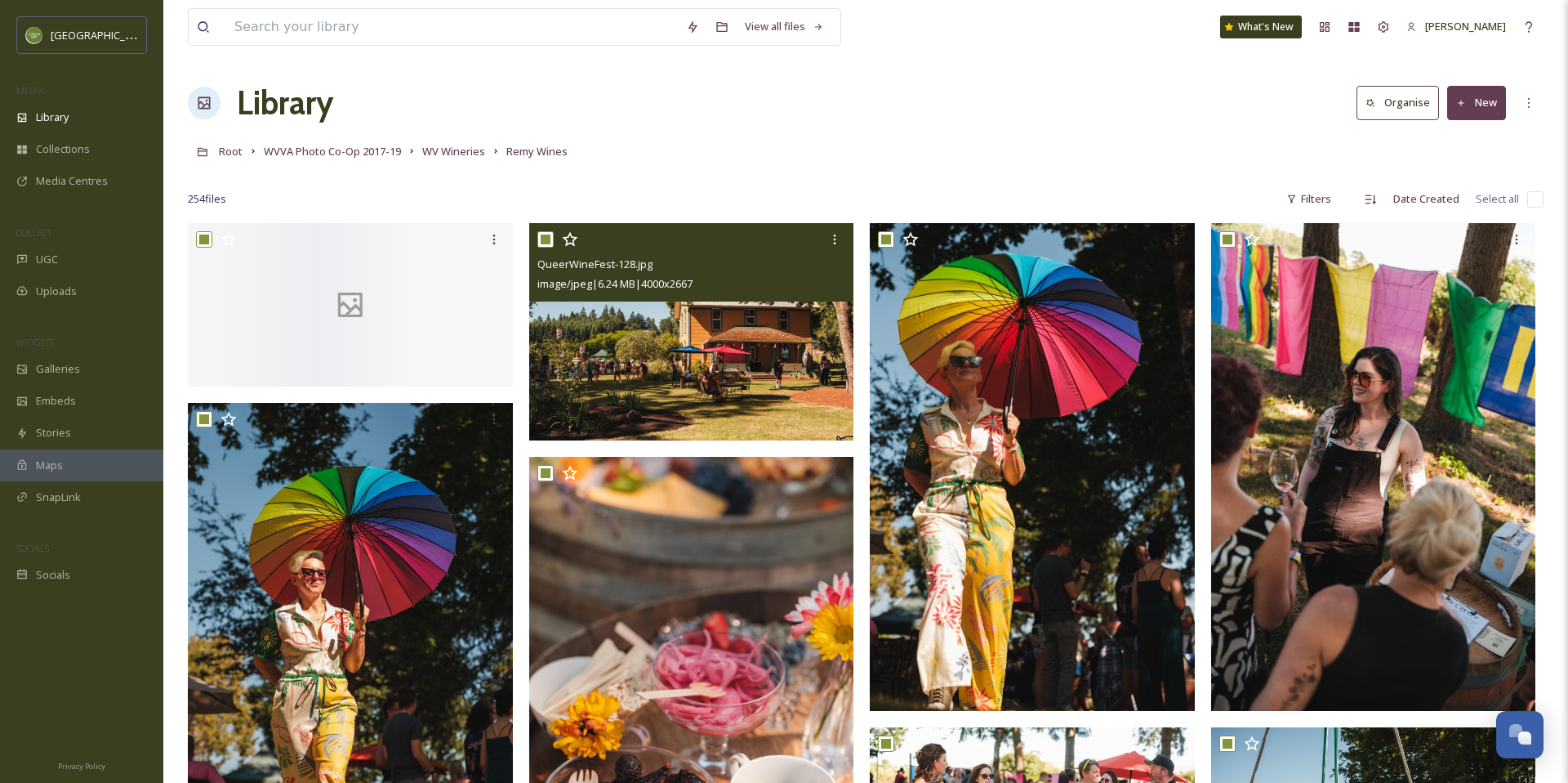
checkbox input "true"
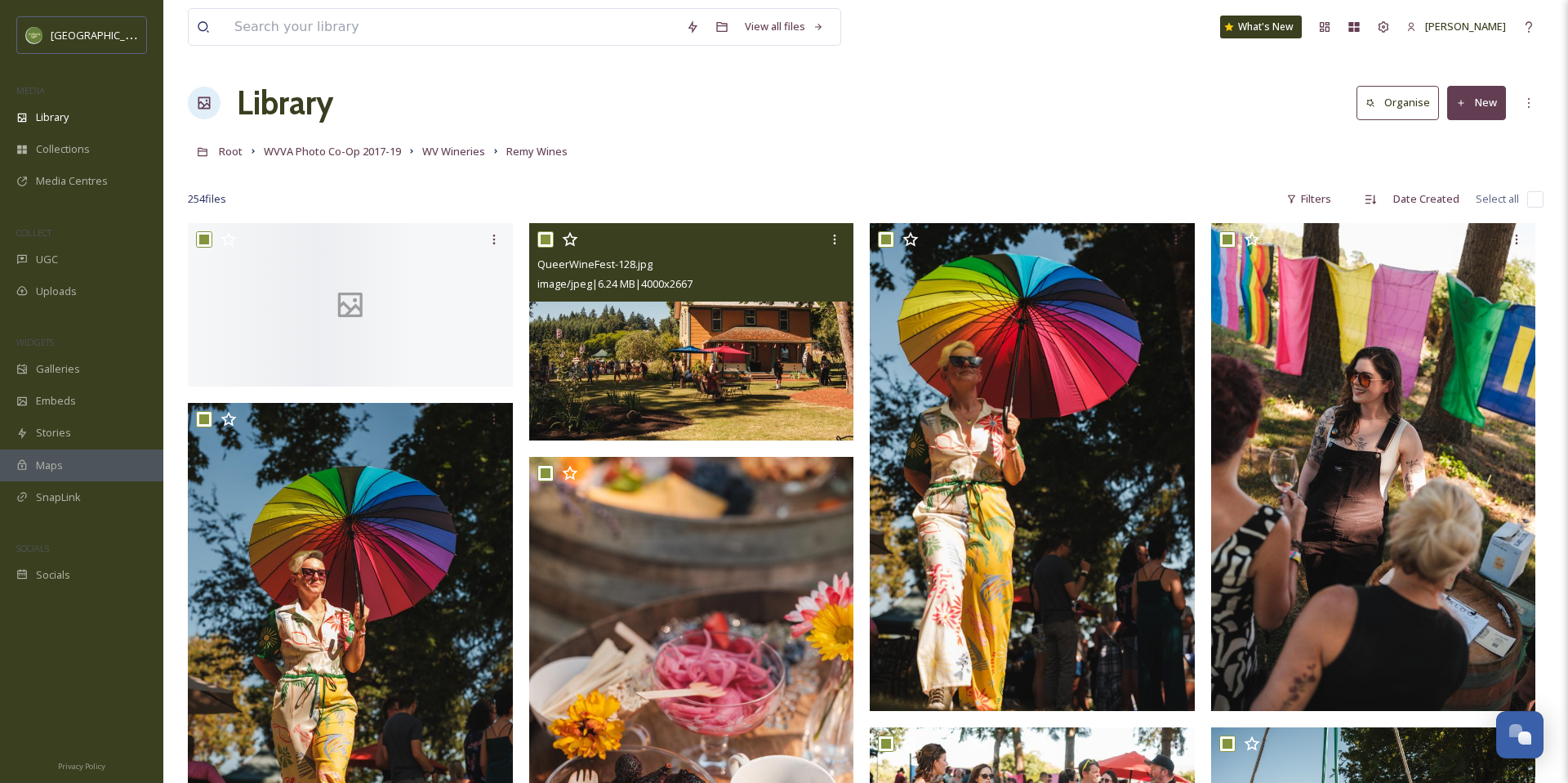
checkbox input "true"
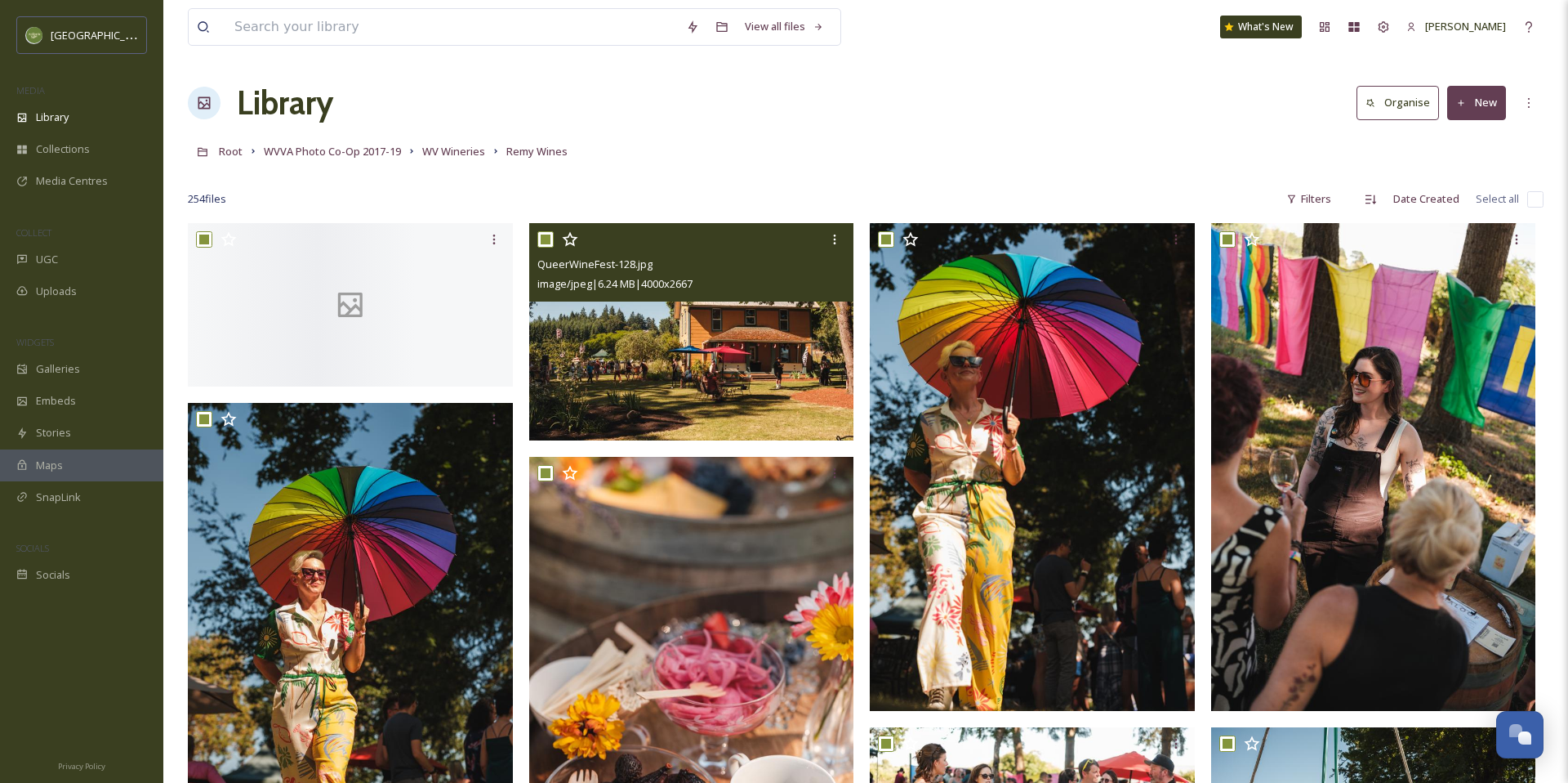
checkbox input "true"
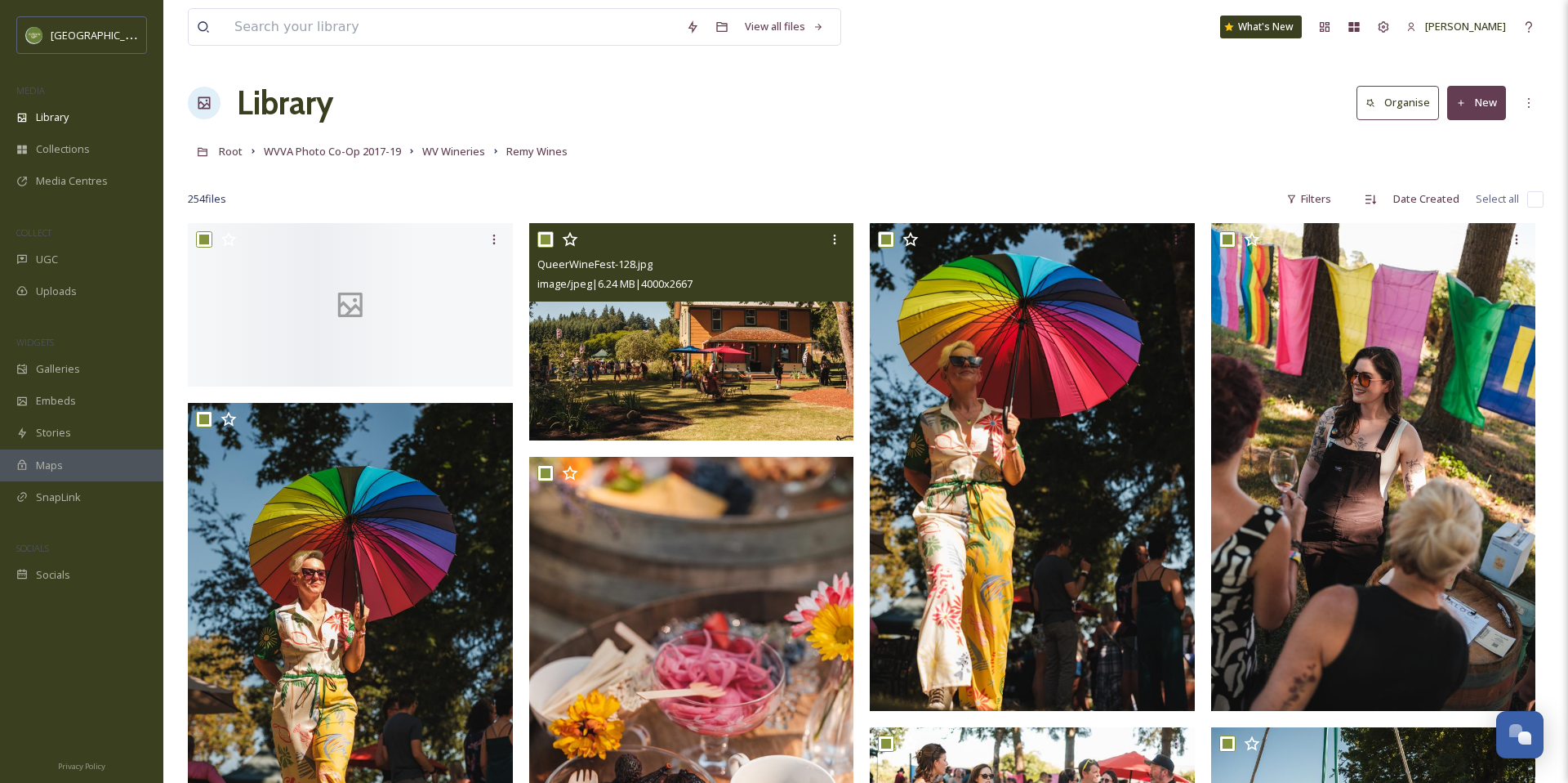
checkbox input "true"
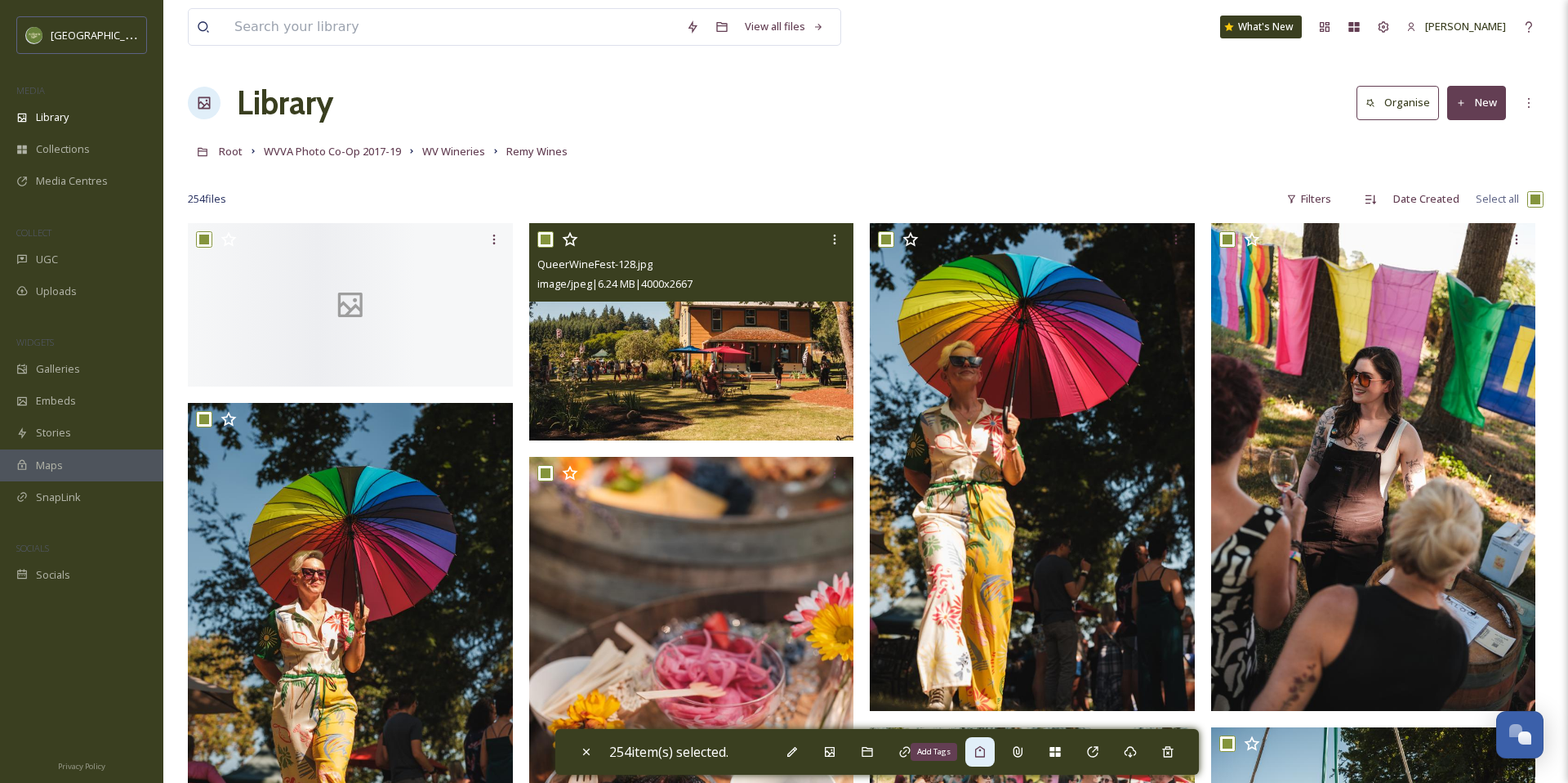
click at [984, 757] on icon at bounding box center [980, 751] width 9 height 11
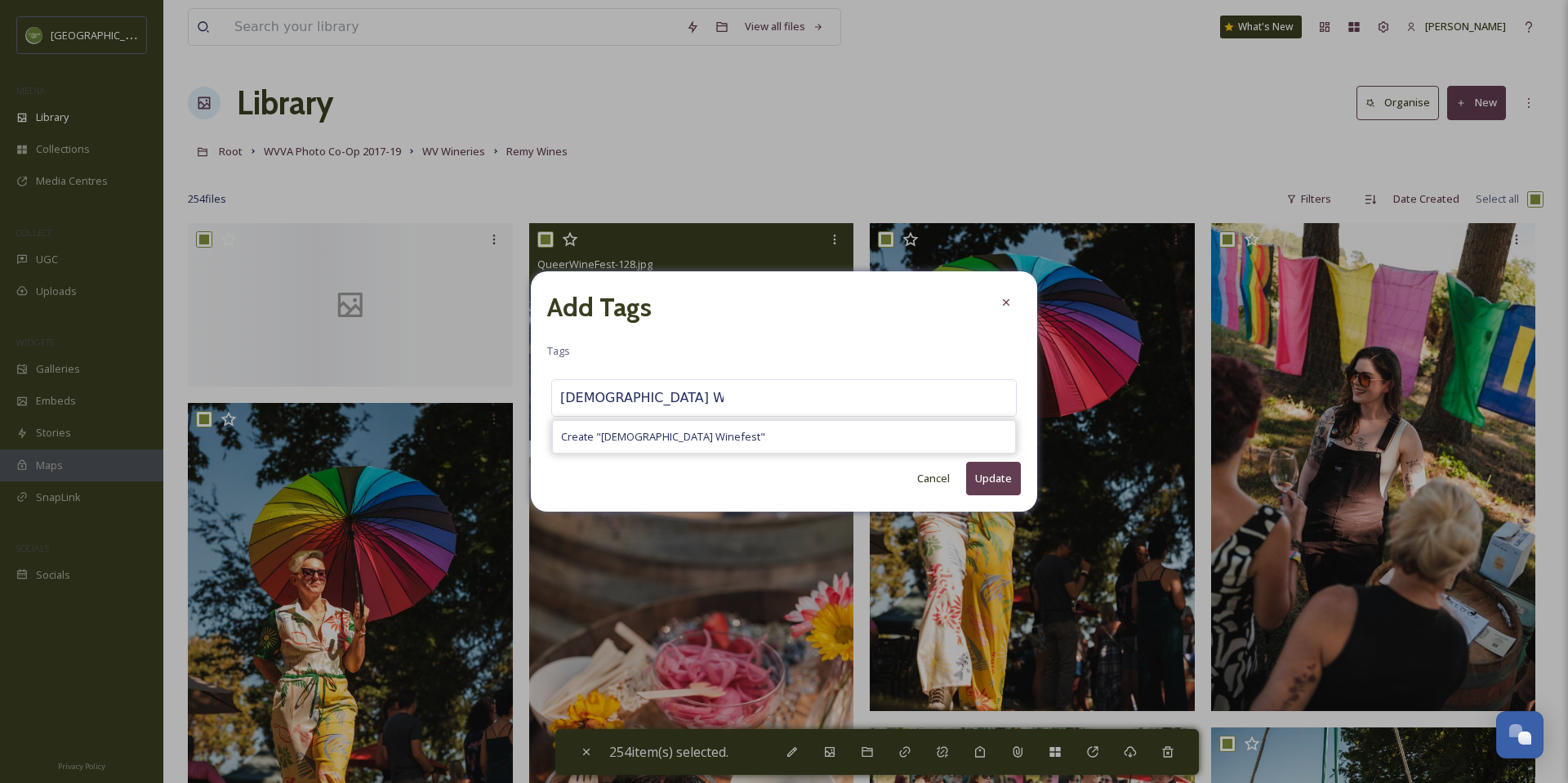
type input "Queer Winefest"
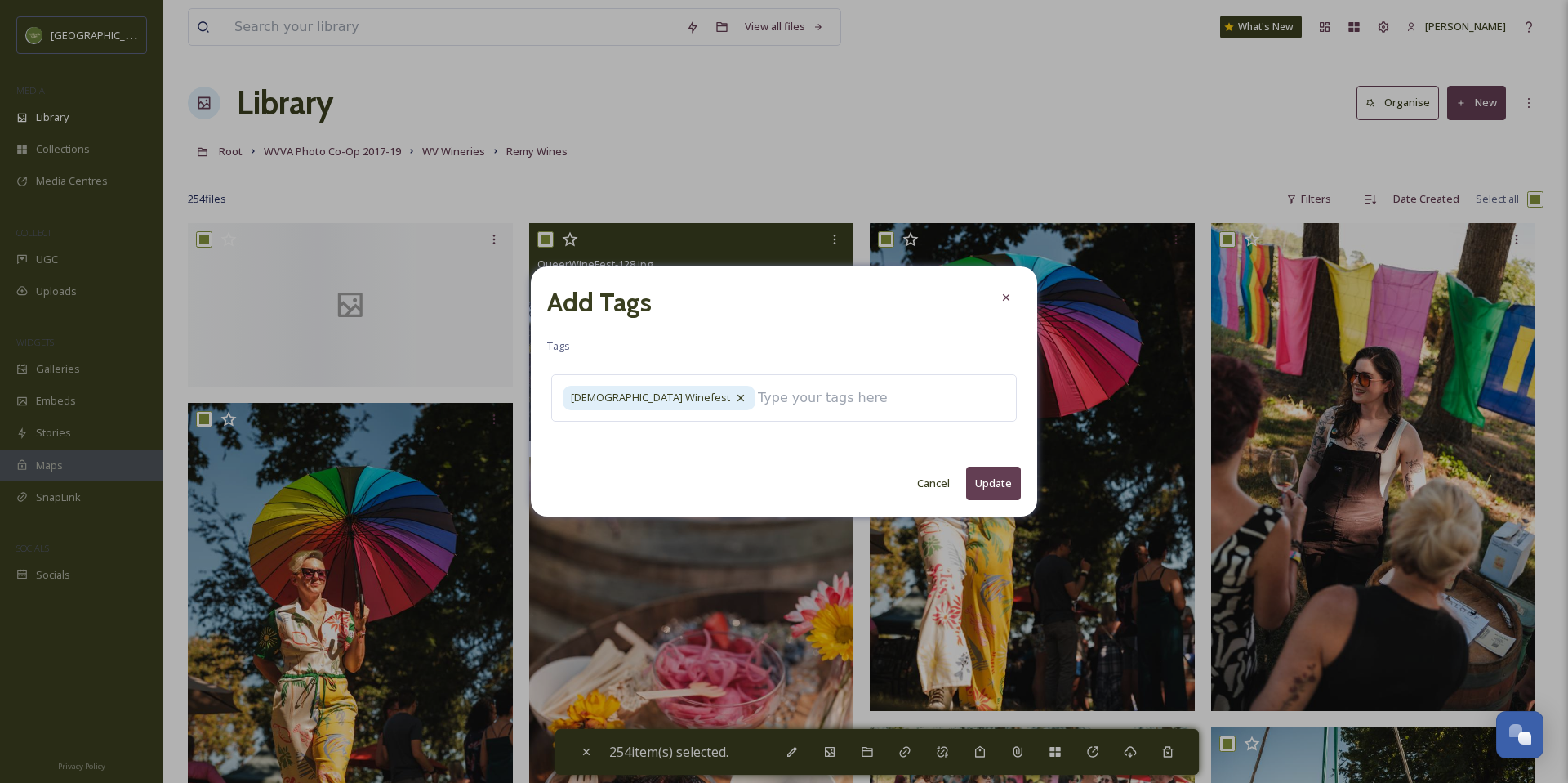
drag, startPoint x: 982, startPoint y: 480, endPoint x: 987, endPoint y: 495, distance: 15.8
click at [982, 480] on button "Update" at bounding box center [993, 483] width 54 height 34
